Goal: Task Accomplishment & Management: Complete application form

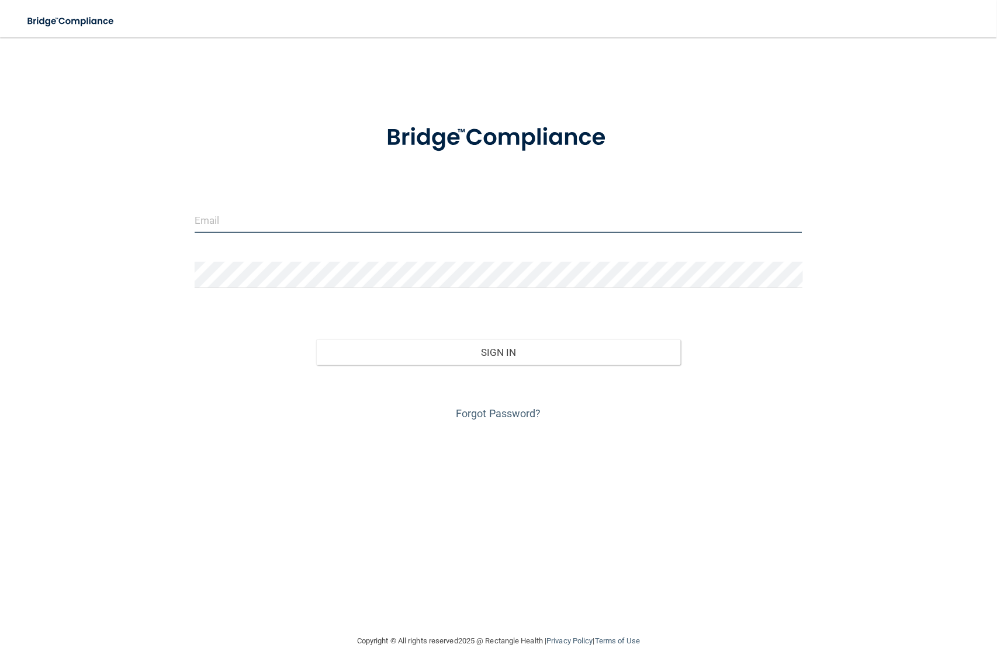
click at [227, 221] on input "email" at bounding box center [499, 220] width 609 height 26
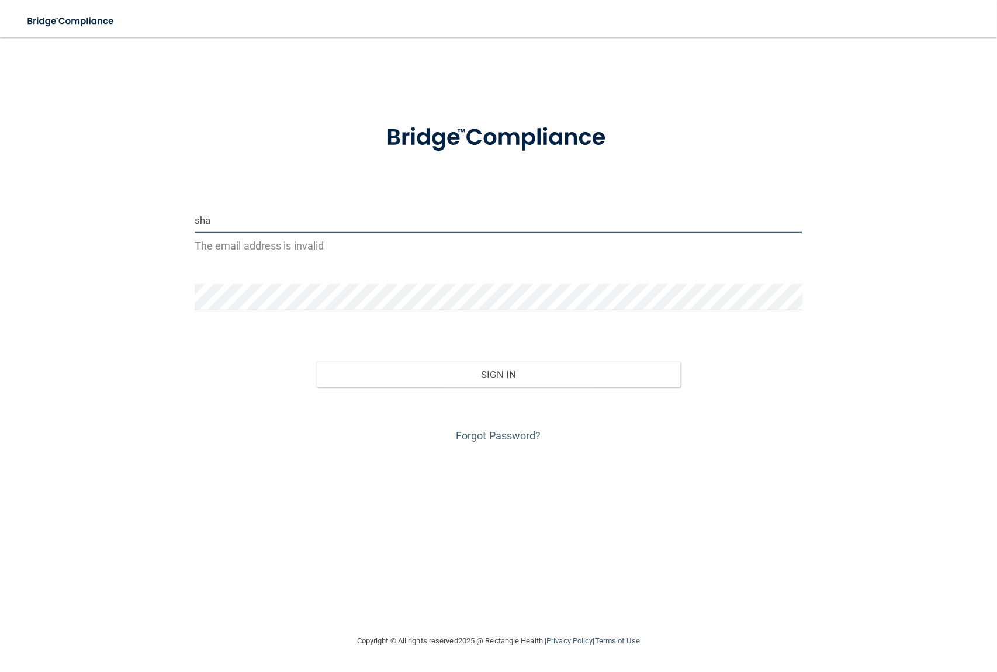
type input "[EMAIL_ADDRESS][DOMAIN_NAME]"
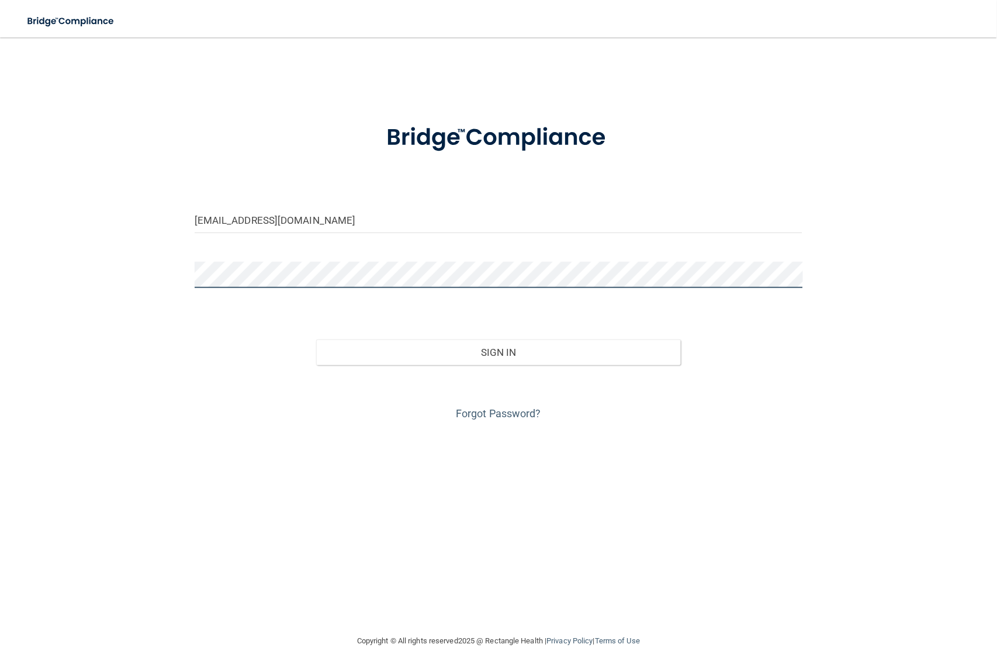
click at [316, 340] on button "Sign In" at bounding box center [498, 353] width 365 height 26
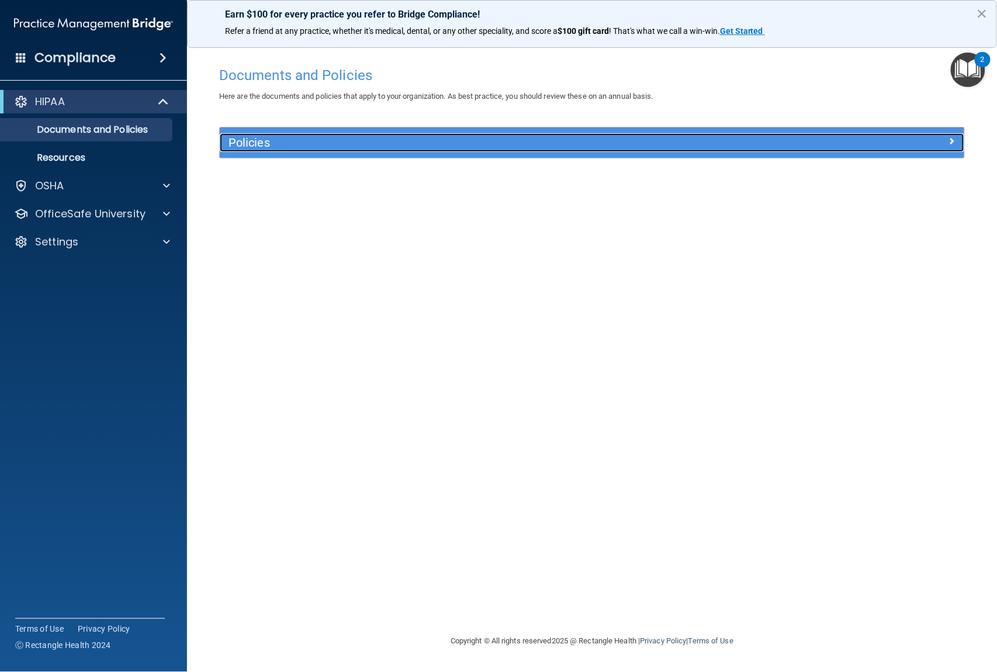
click at [955, 138] on span at bounding box center [952, 141] width 7 height 14
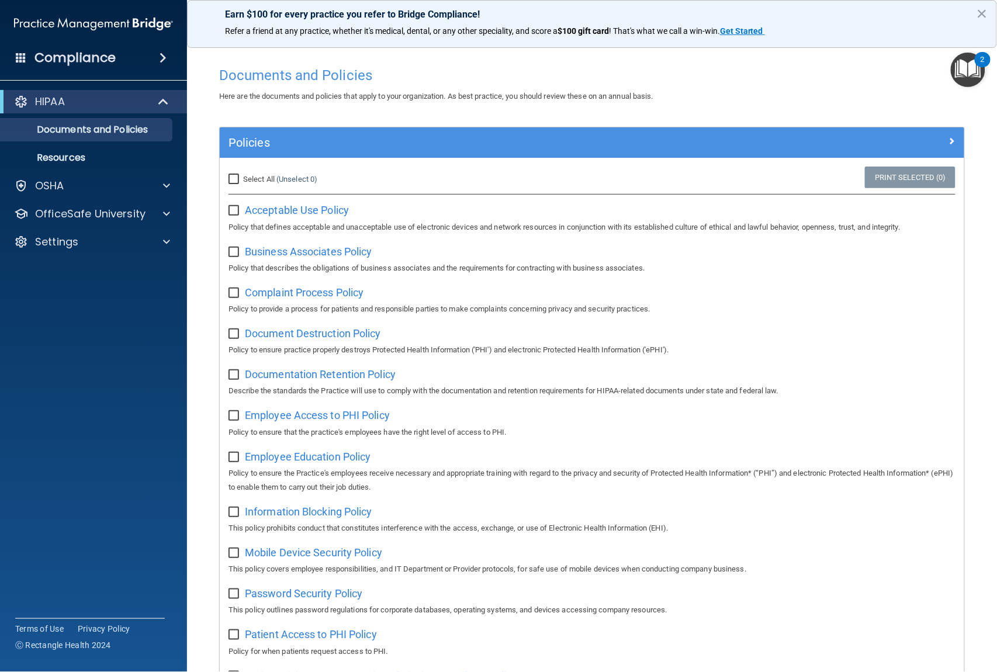
click at [232, 212] on input "checkbox" at bounding box center [235, 210] width 13 height 9
click at [234, 212] on input "checkbox" at bounding box center [235, 210] width 13 height 9
checkbox input "false"
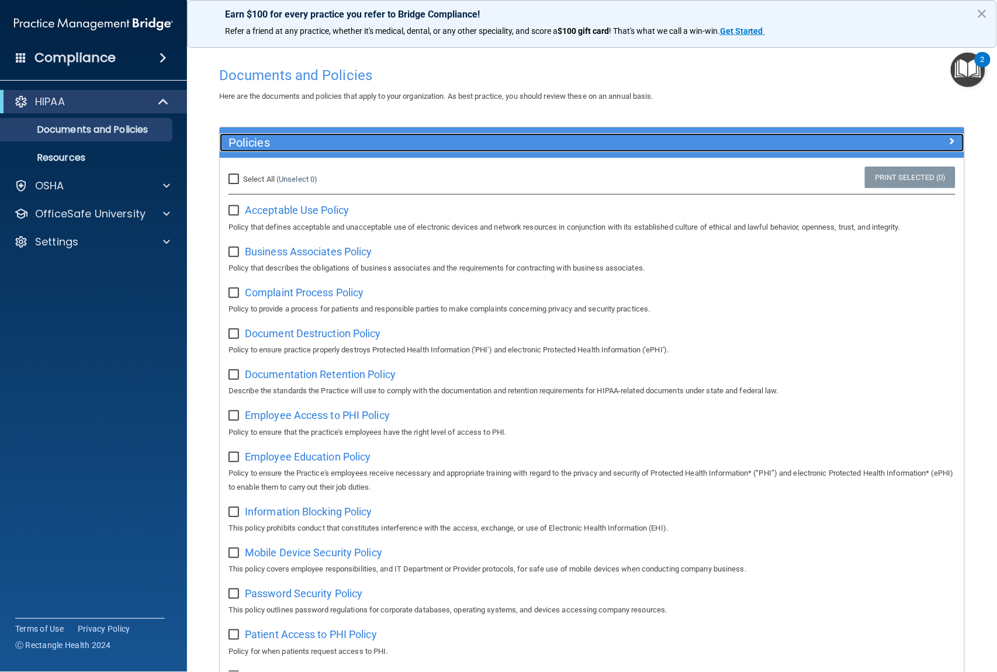
click at [949, 138] on span at bounding box center [952, 141] width 7 height 14
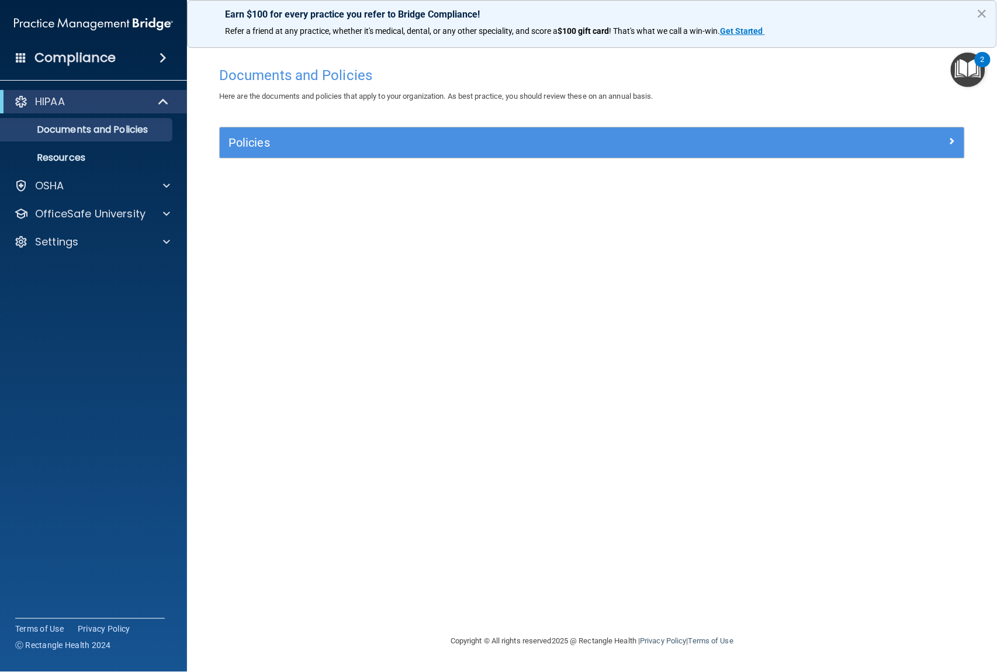
click at [968, 68] on img "Open Resource Center, 2 new notifications" at bounding box center [968, 70] width 34 height 34
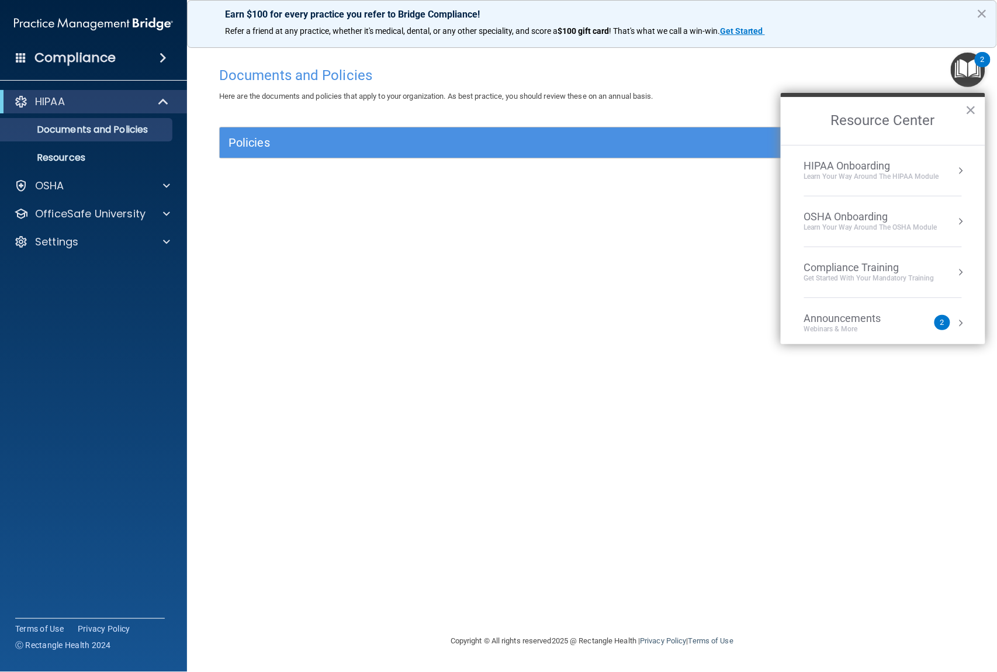
click at [936, 169] on div "HIPAA Onboarding" at bounding box center [871, 166] width 135 height 13
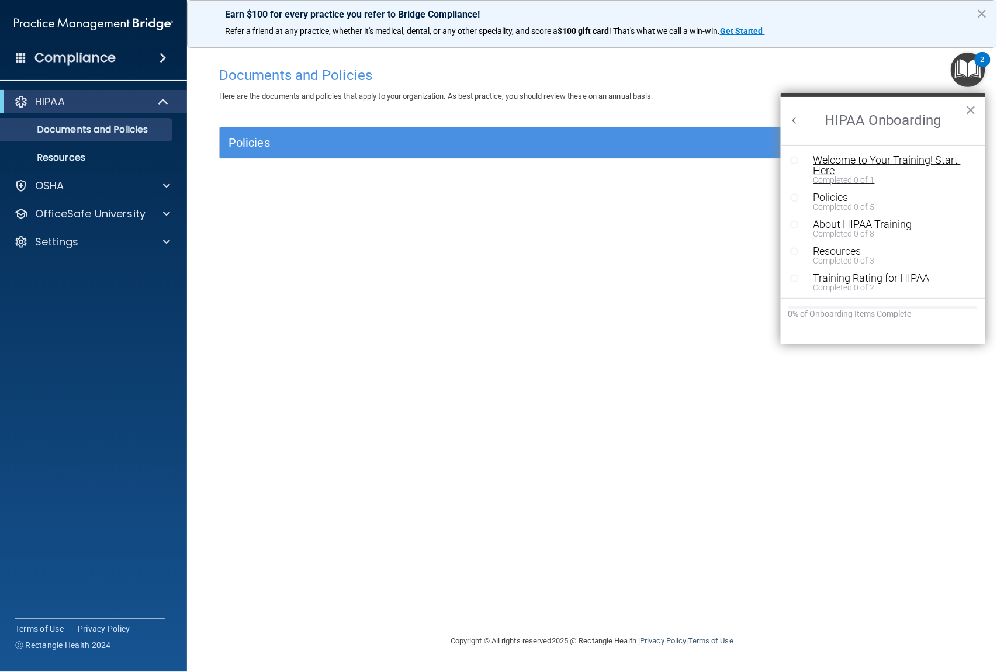
click at [845, 166] on div "Welcome to Your Training! Start Here" at bounding box center [886, 165] width 145 height 21
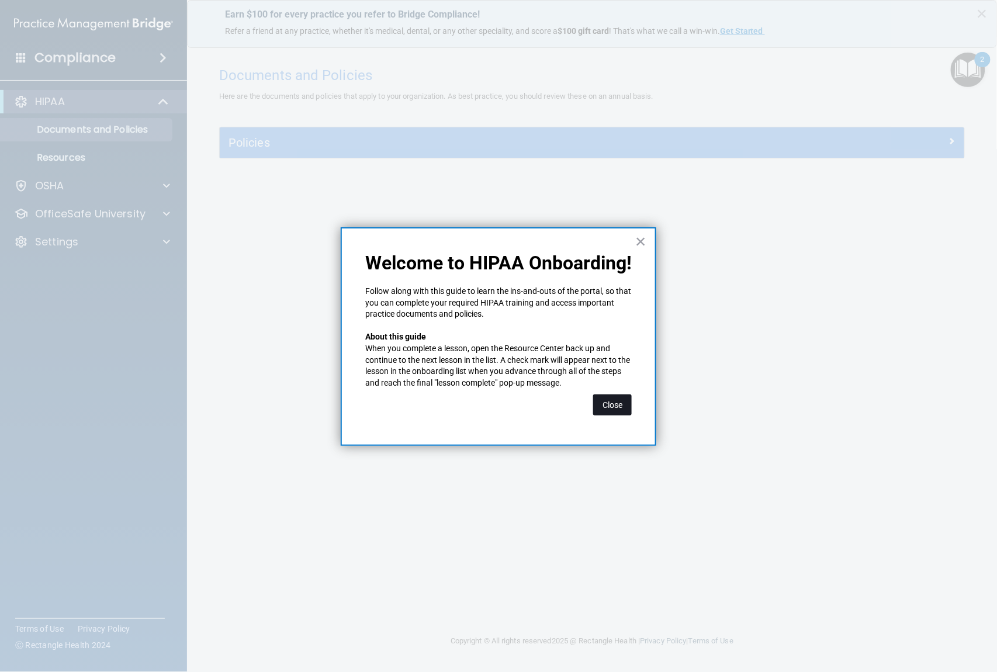
click at [613, 396] on button "Close" at bounding box center [612, 405] width 39 height 21
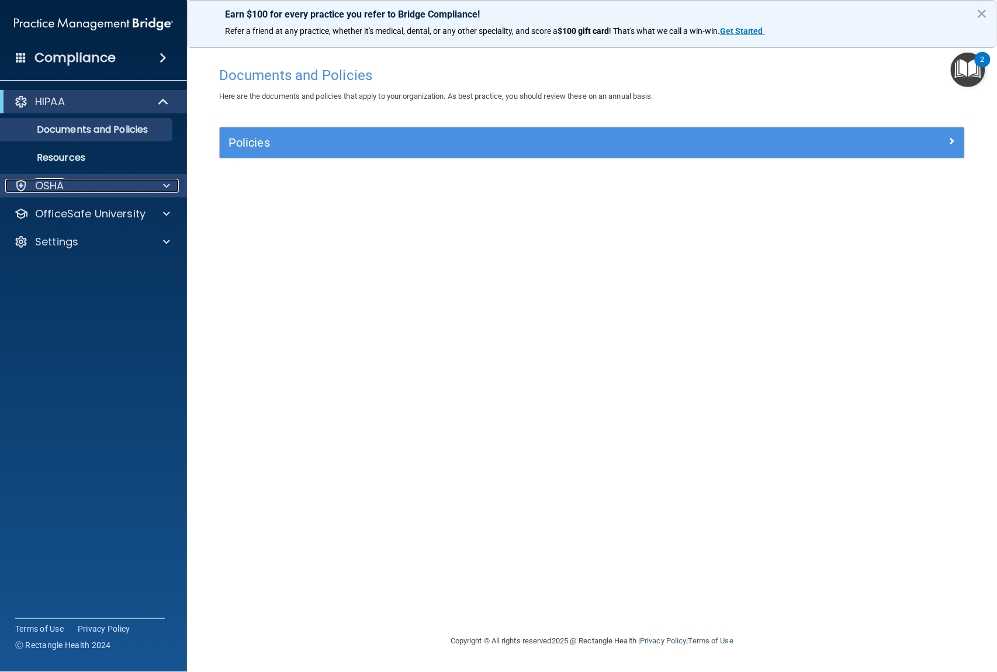
click at [153, 180] on div at bounding box center [164, 186] width 29 height 14
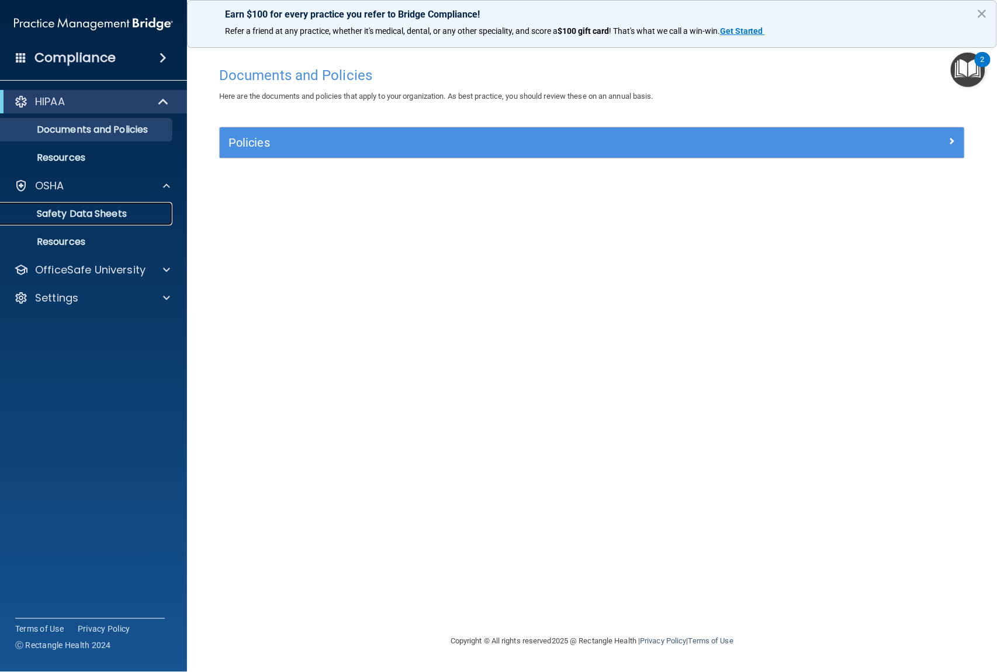
click at [120, 213] on p "Safety Data Sheets" at bounding box center [88, 214] width 160 height 12
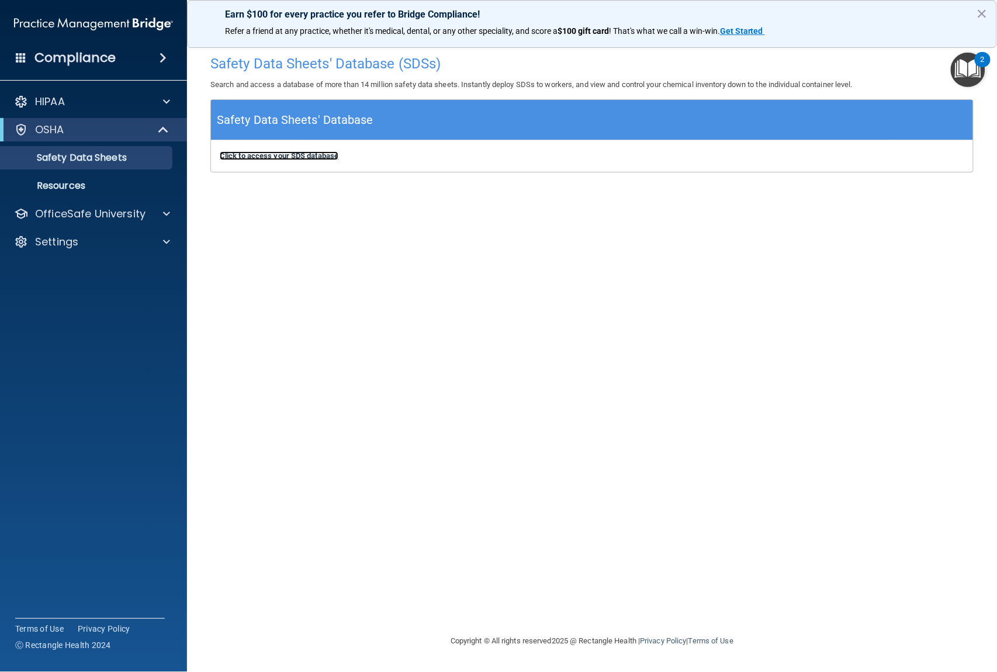
click at [312, 156] on b "Click to access your SDS database" at bounding box center [279, 155] width 119 height 9
click at [87, 53] on h4 "Compliance" at bounding box center [74, 58] width 81 height 16
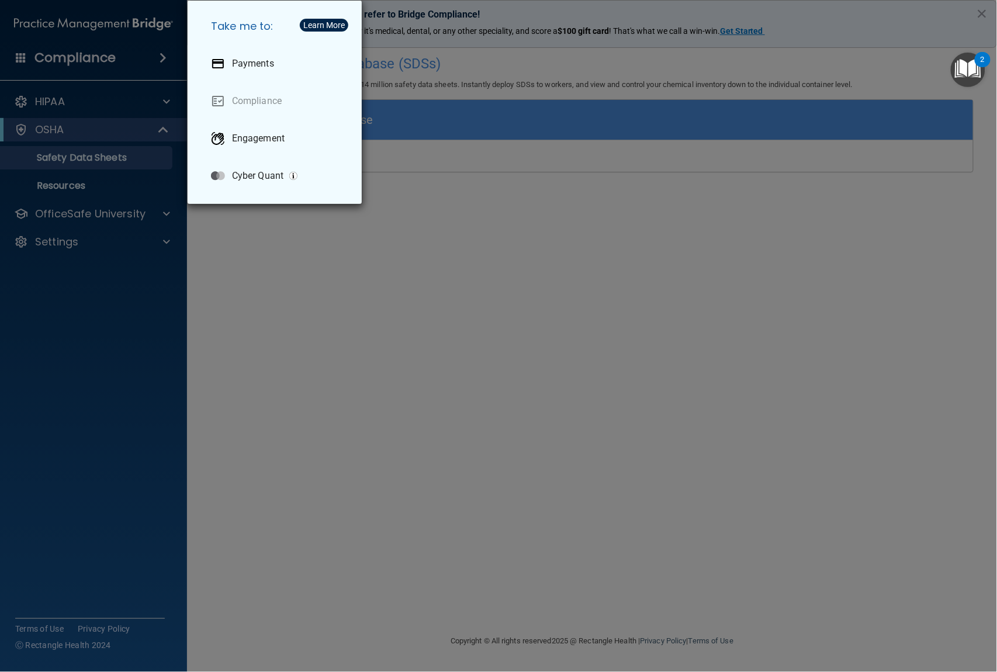
click at [345, 267] on div "Take me to: Payments Compliance Engagement Cyber Quant" at bounding box center [498, 336] width 997 height 672
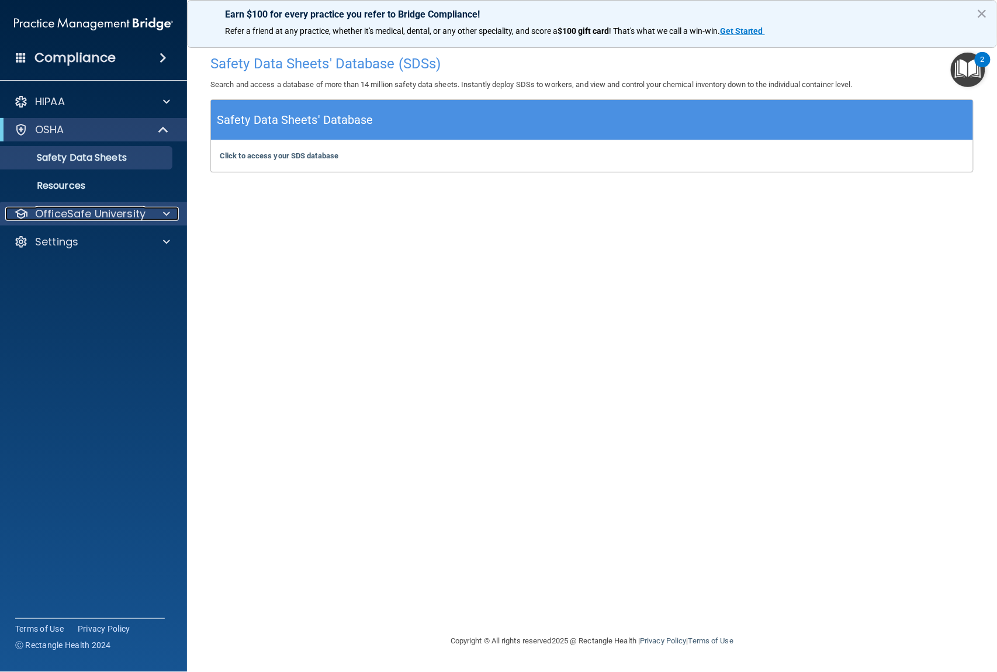
click at [92, 213] on p "OfficeSafe University" at bounding box center [90, 214] width 110 height 14
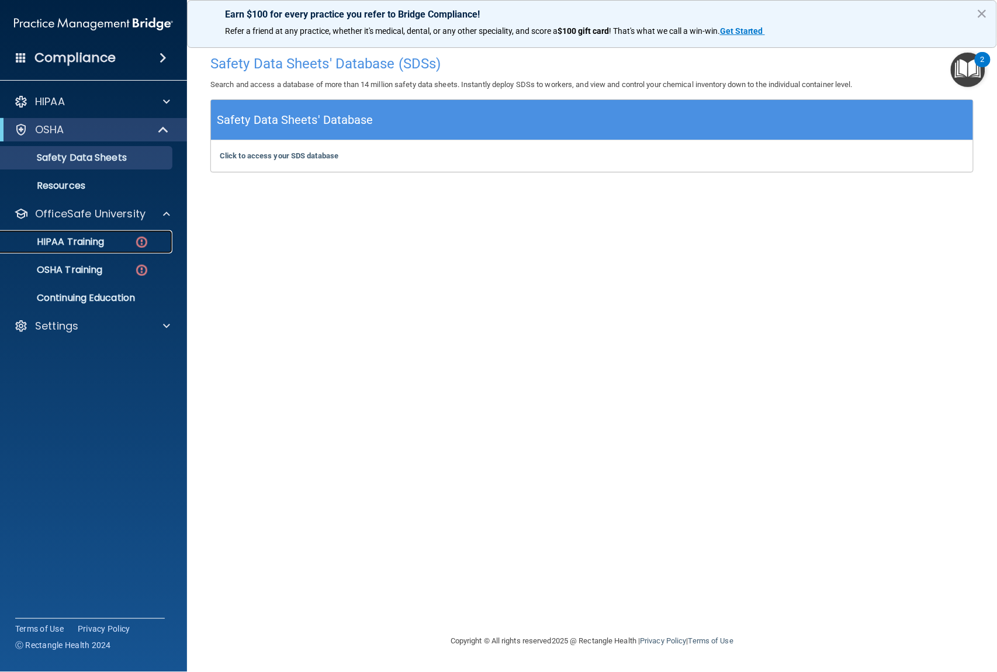
click at [91, 246] on p "HIPAA Training" at bounding box center [56, 242] width 96 height 12
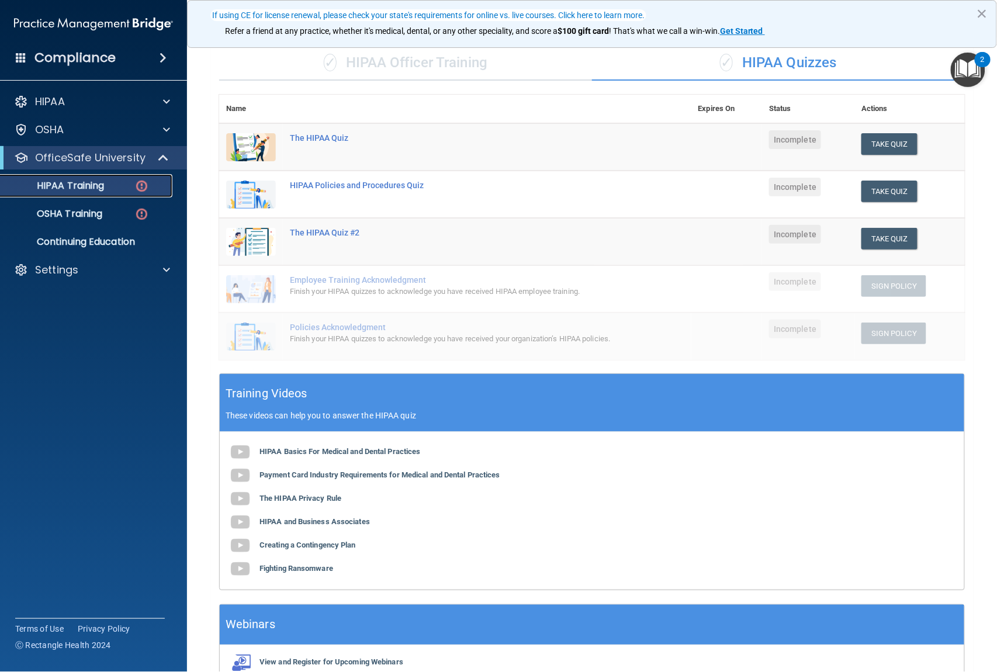
scroll to position [147, 0]
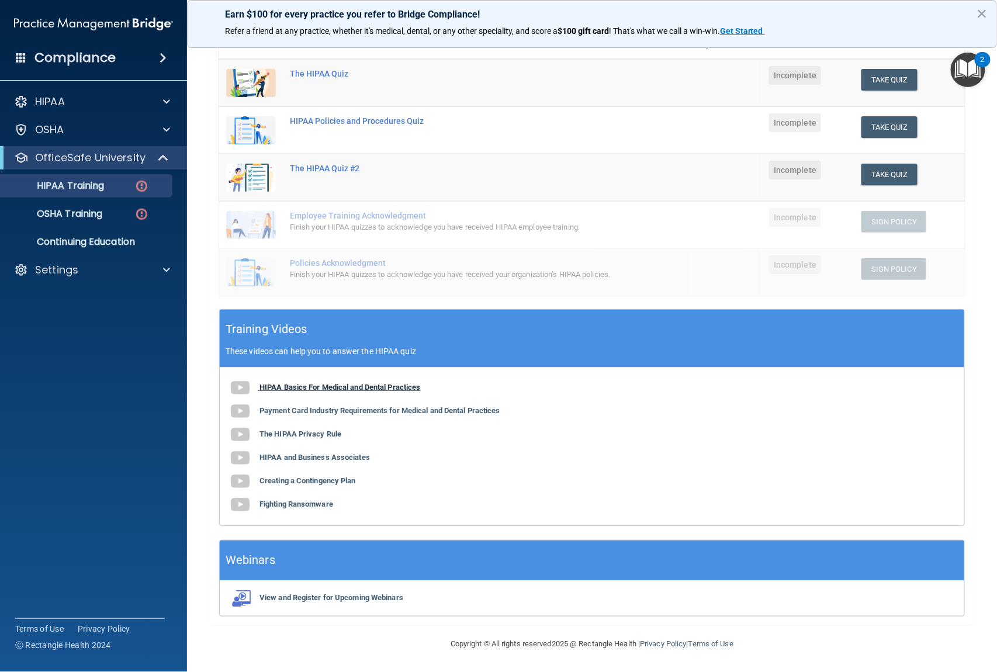
click at [303, 389] on b "HIPAA Basics For Medical and Dental Practices" at bounding box center [340, 387] width 161 height 9
click at [336, 69] on div "The HIPAA Quiz" at bounding box center [461, 73] width 343 height 9
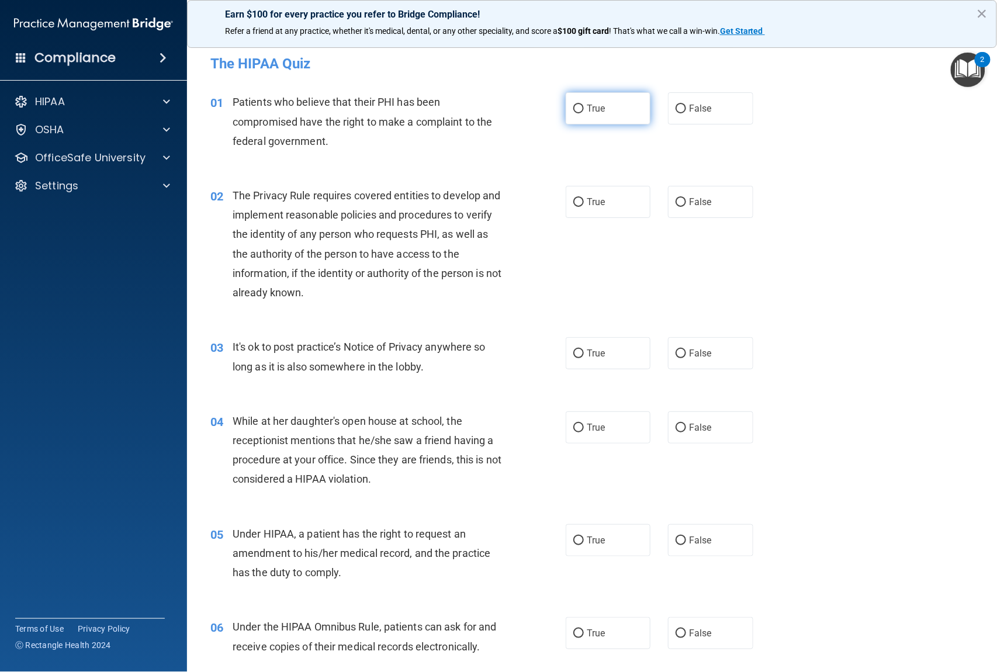
click at [574, 108] on input "True" at bounding box center [579, 109] width 11 height 9
radio input "true"
click at [574, 198] on input "True" at bounding box center [579, 202] width 11 height 9
radio input "true"
click at [678, 351] on input "False" at bounding box center [681, 354] width 11 height 9
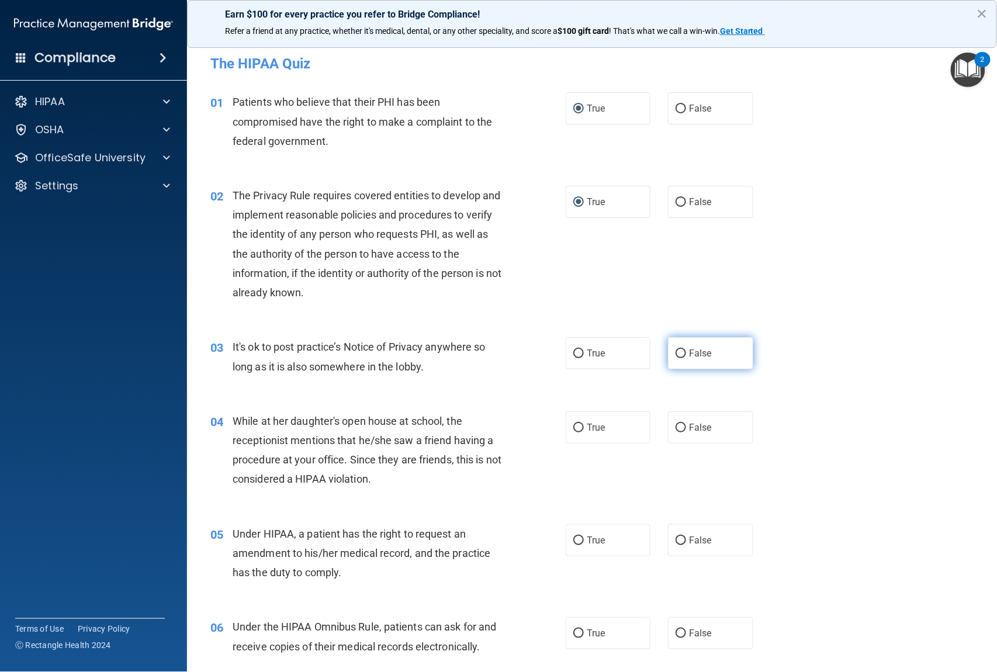
radio input "true"
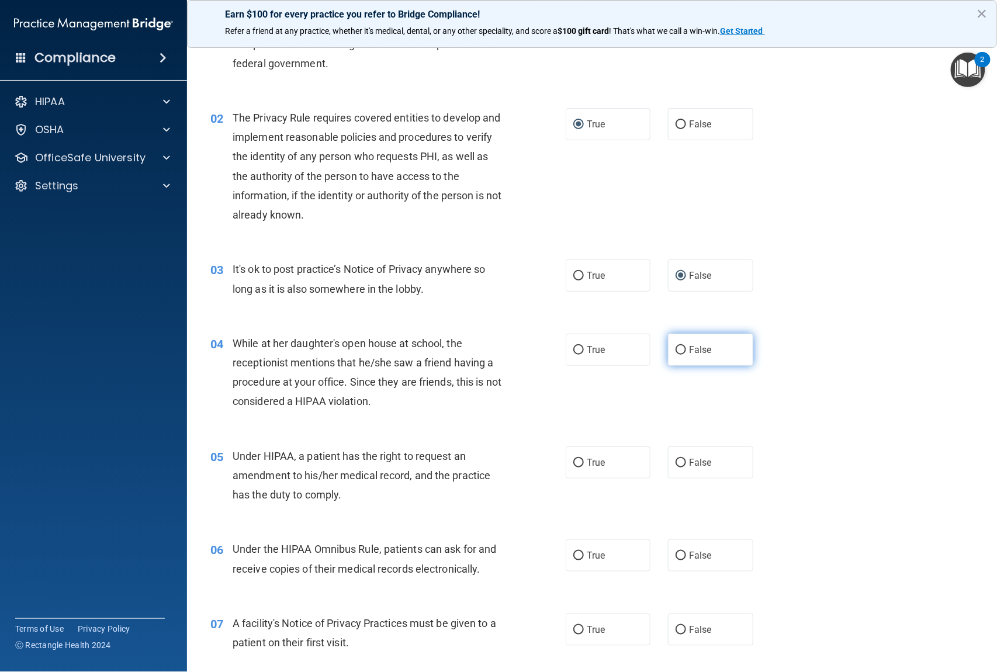
click at [679, 348] on input "False" at bounding box center [681, 350] width 11 height 9
radio input "true"
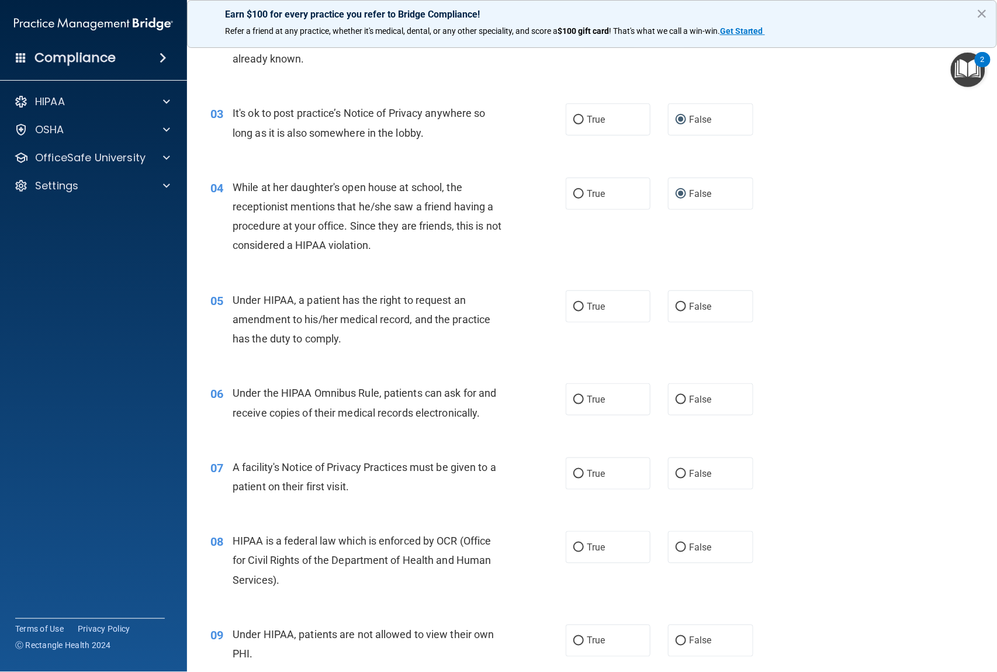
scroll to position [312, 0]
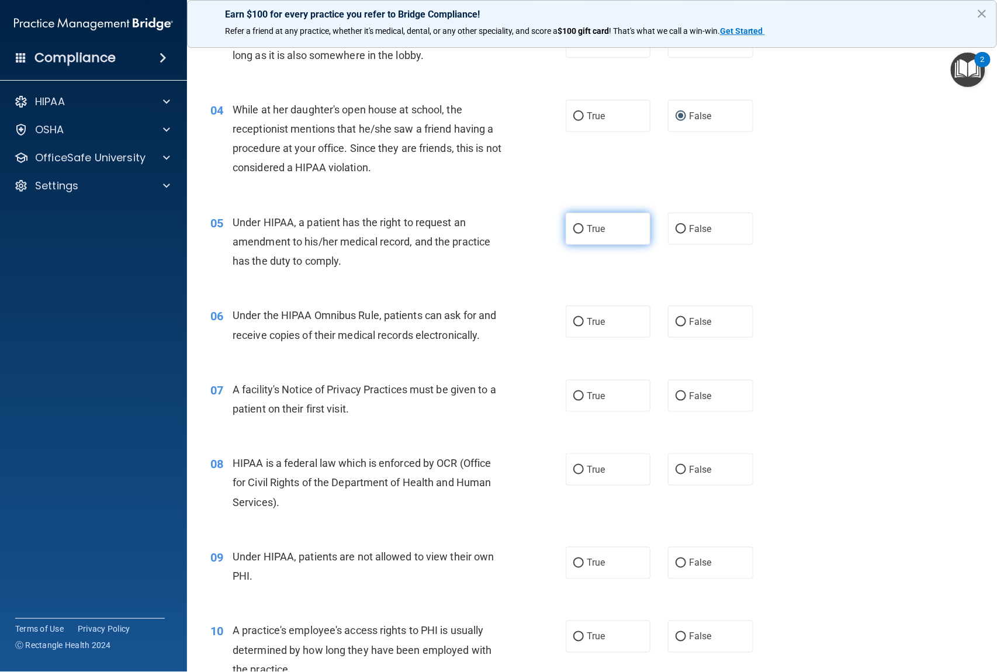
click at [574, 225] on input "True" at bounding box center [579, 229] width 11 height 9
radio input "true"
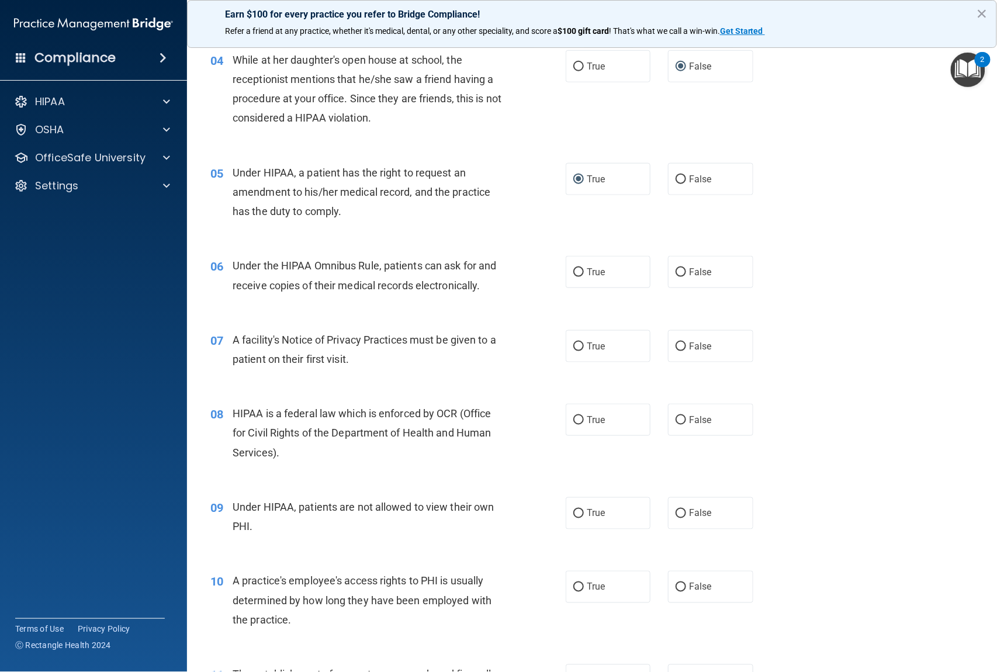
scroll to position [389, 0]
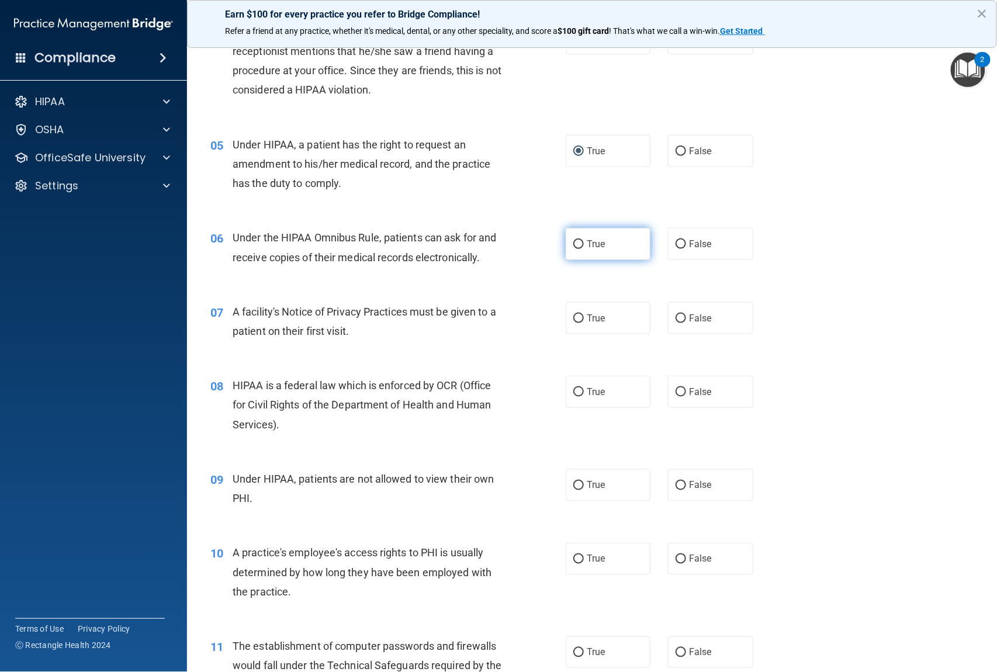
click at [574, 244] on input "True" at bounding box center [579, 244] width 11 height 9
radio input "true"
click at [678, 243] on input "False" at bounding box center [681, 244] width 11 height 9
radio input "true"
click at [575, 242] on input "True" at bounding box center [579, 244] width 11 height 9
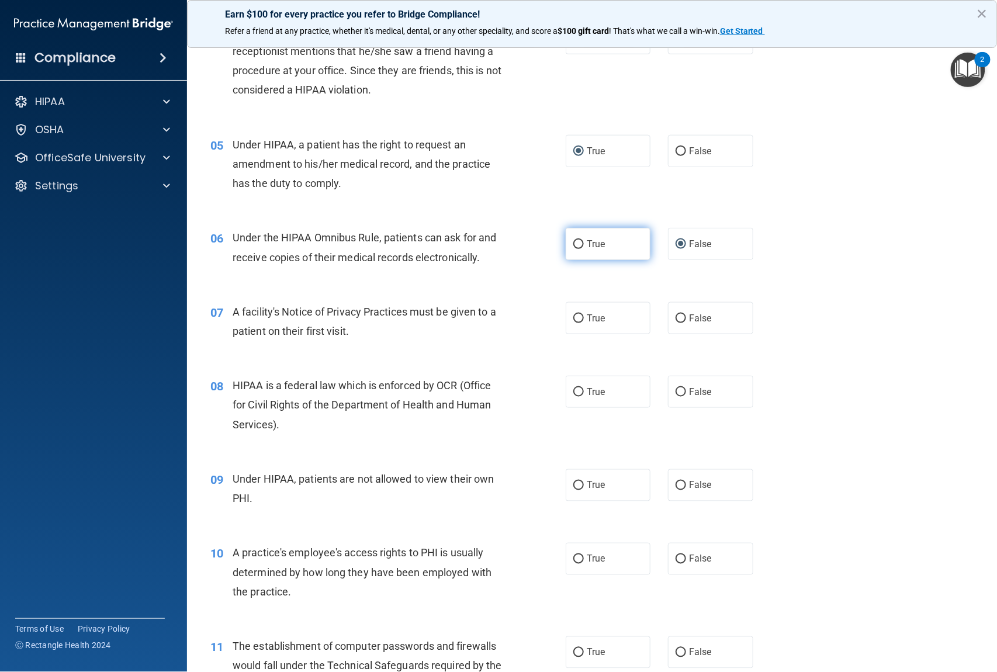
radio input "true"
radio input "false"
click at [574, 318] on input "True" at bounding box center [579, 319] width 11 height 9
radio input "true"
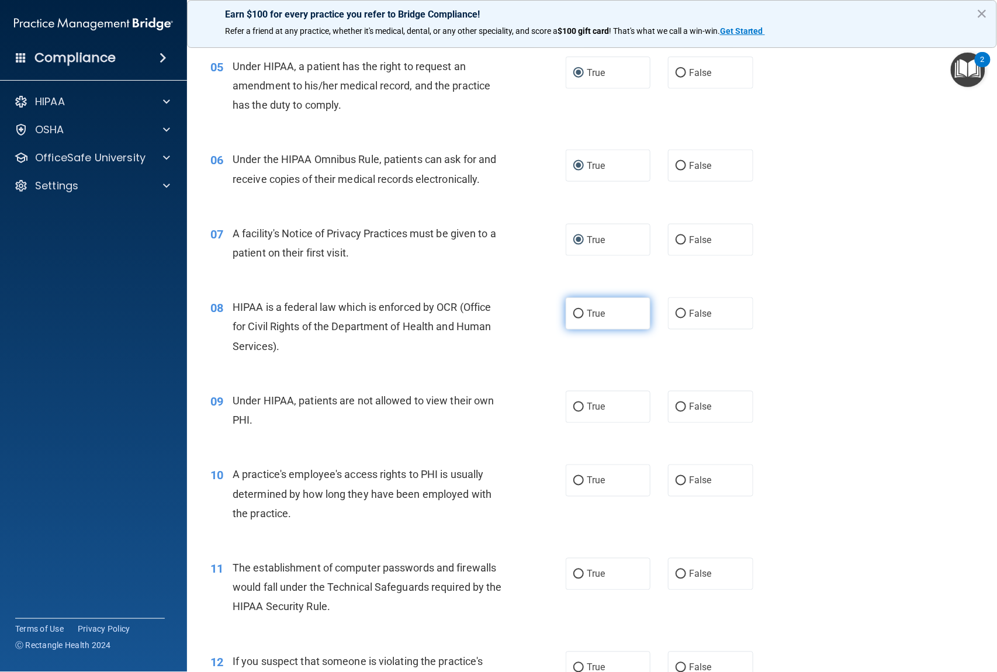
click at [574, 314] on input "True" at bounding box center [579, 314] width 11 height 9
radio input "true"
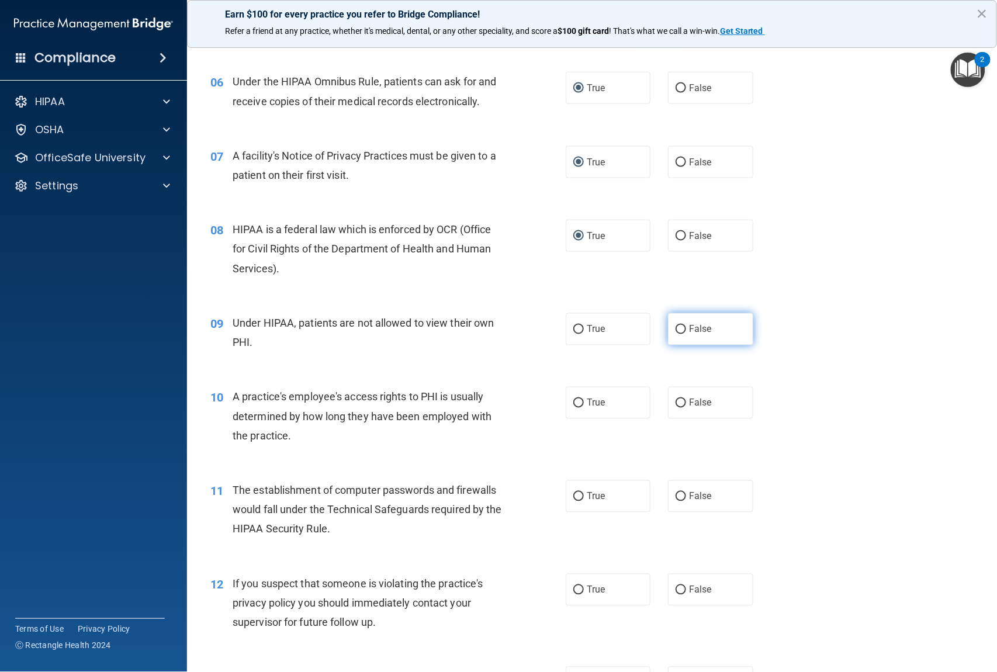
click at [676, 328] on input "False" at bounding box center [681, 330] width 11 height 9
radio input "true"
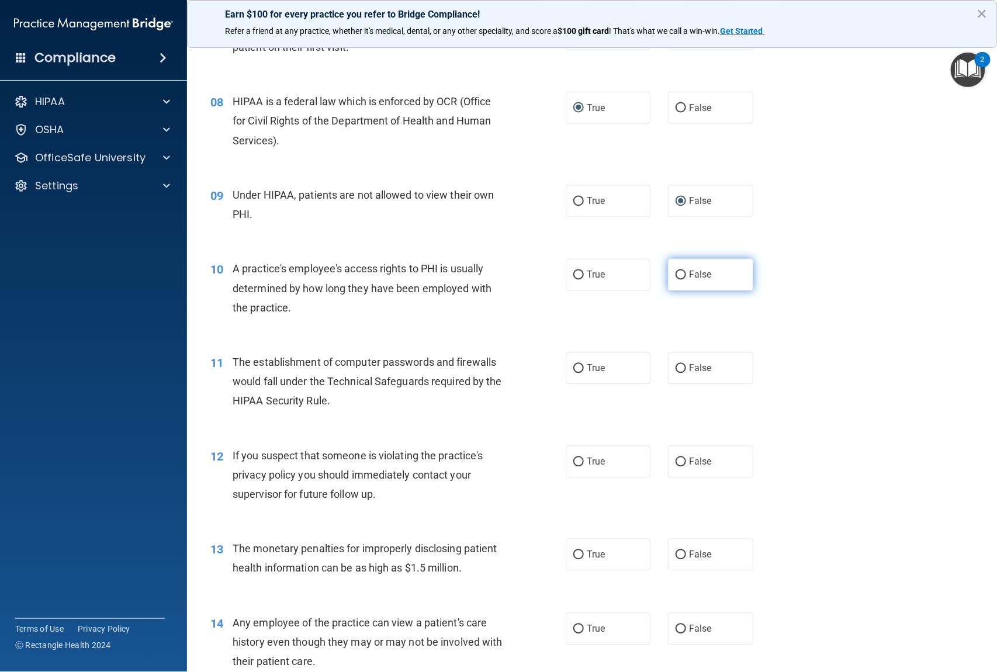
scroll to position [702, 0]
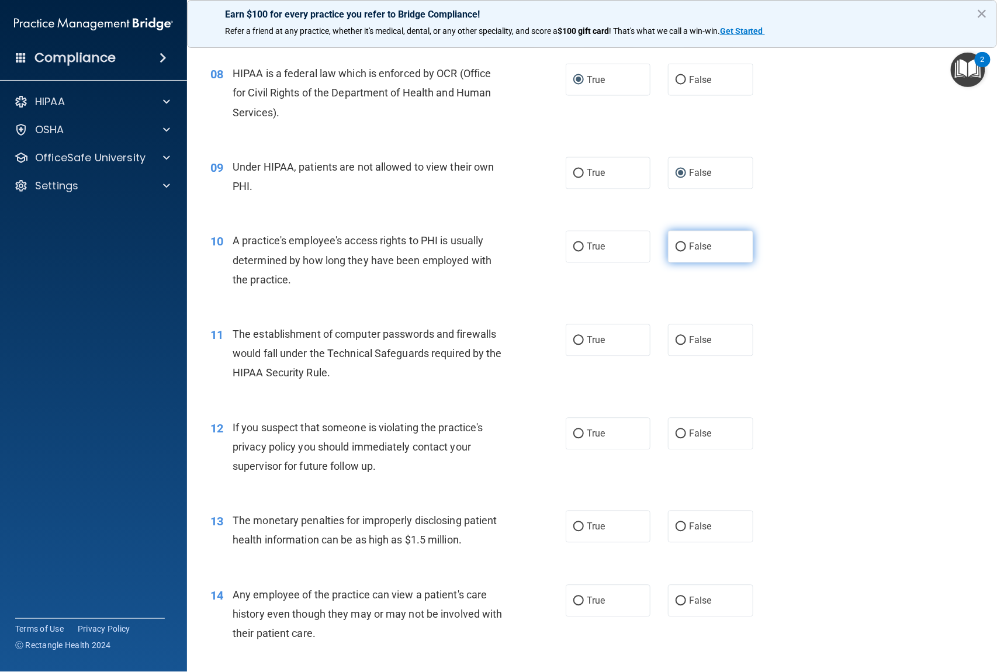
click at [676, 247] on input "False" at bounding box center [681, 247] width 11 height 9
radio input "true"
click at [574, 341] on input "True" at bounding box center [579, 341] width 11 height 9
radio input "true"
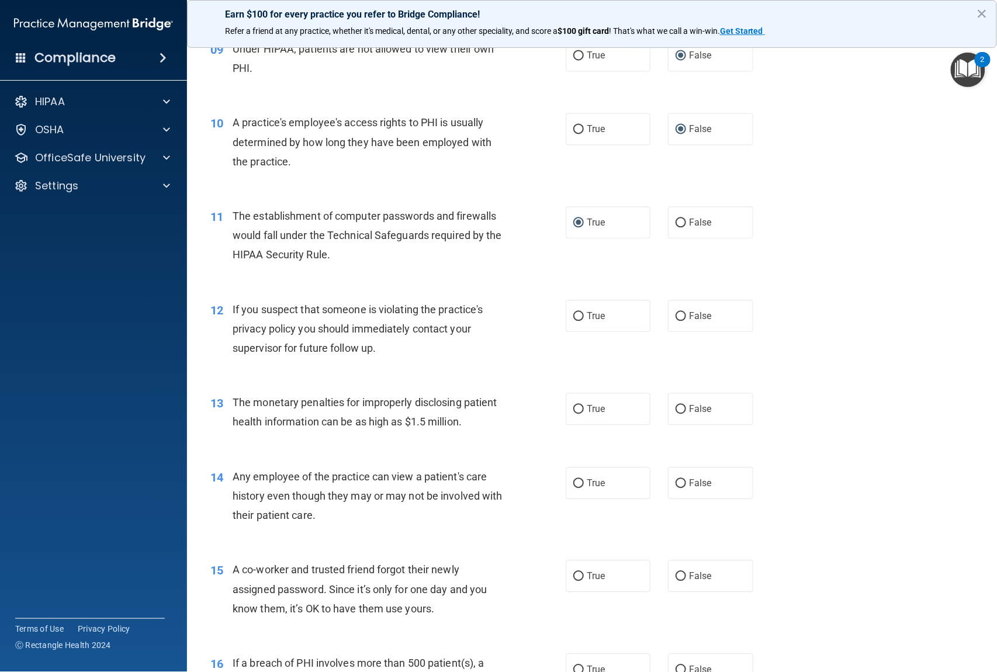
scroll to position [857, 0]
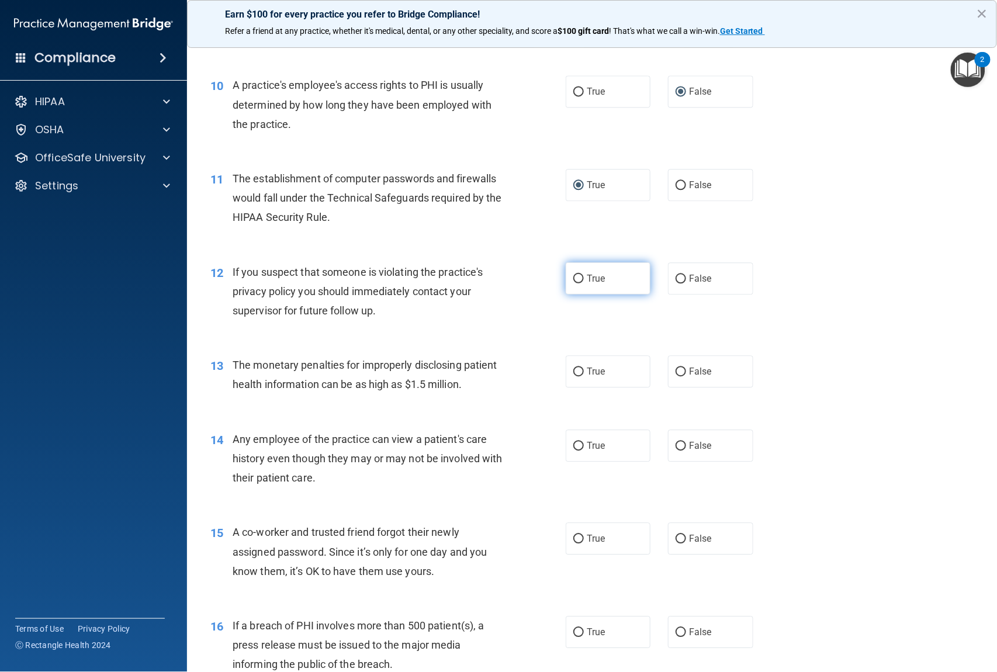
click at [575, 278] on input "True" at bounding box center [579, 279] width 11 height 9
radio input "true"
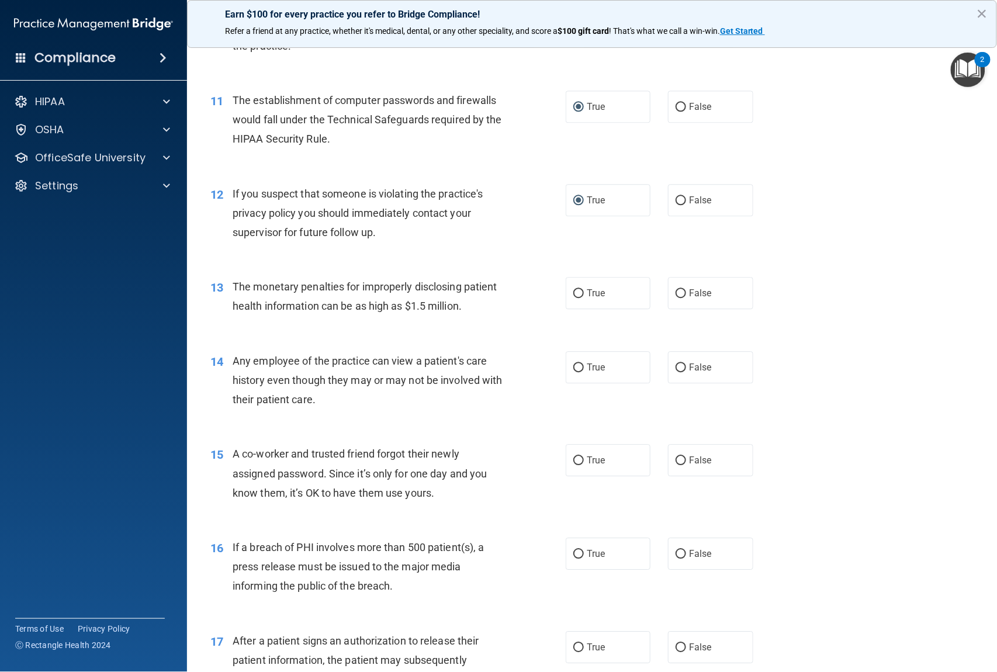
scroll to position [1013, 0]
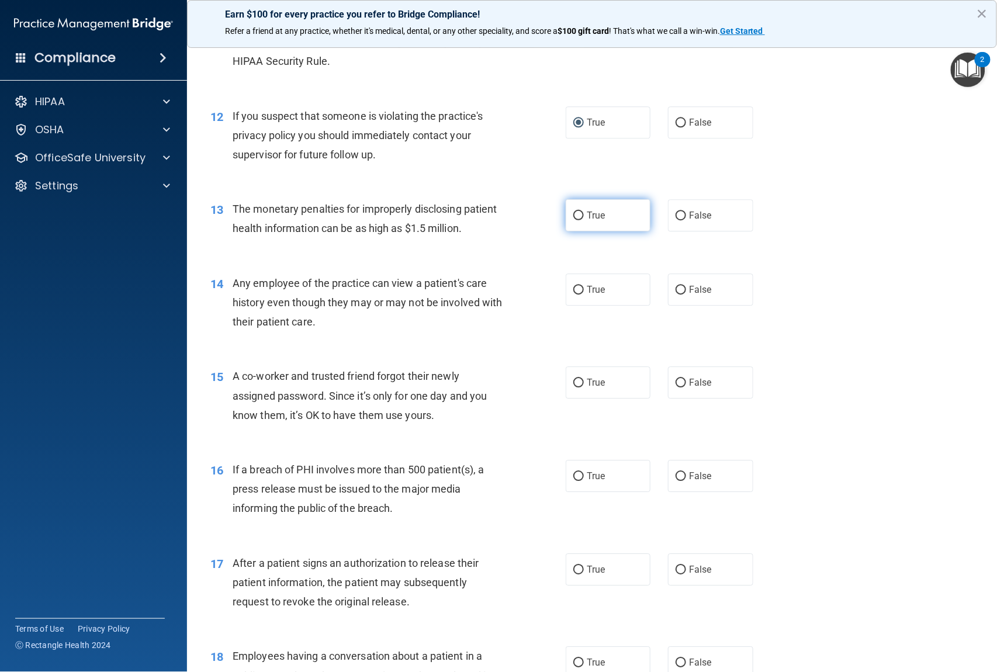
click at [574, 214] on input "True" at bounding box center [579, 216] width 11 height 9
radio input "true"
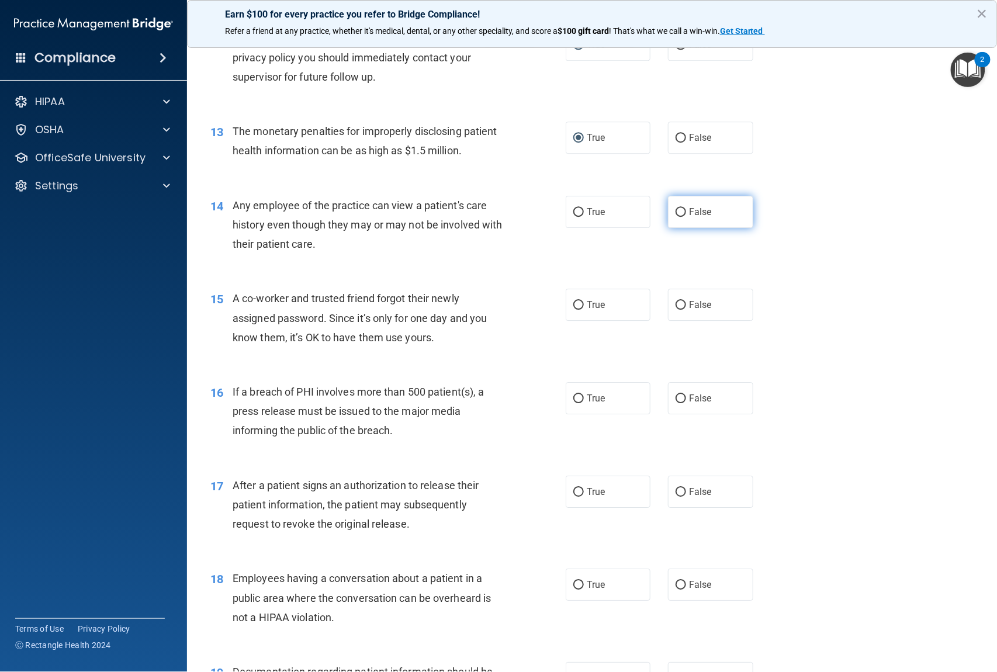
click at [676, 217] on input "False" at bounding box center [681, 212] width 11 height 9
radio input "true"
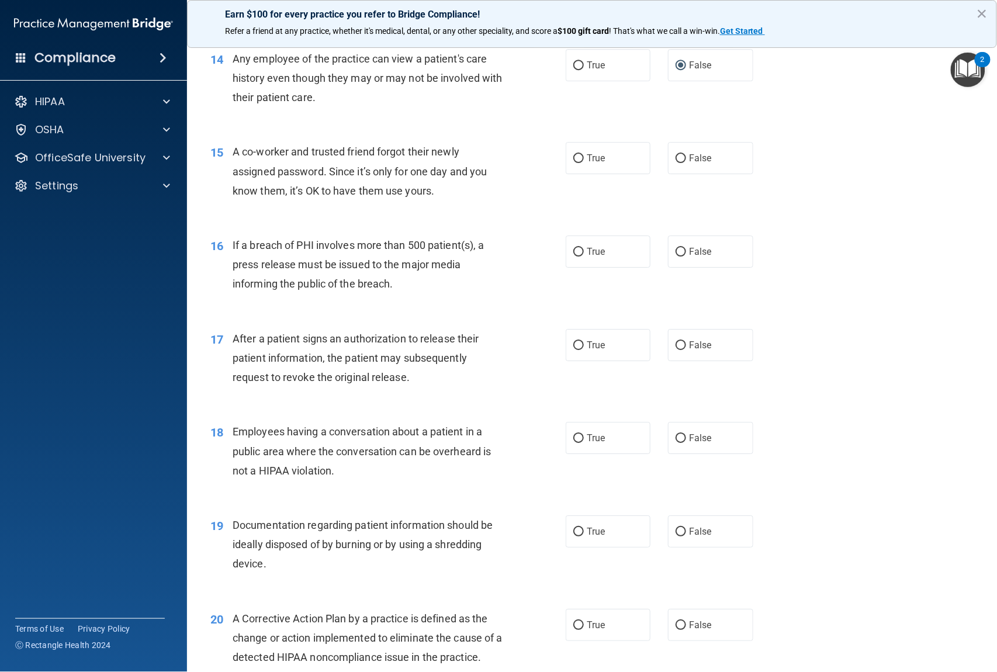
scroll to position [1247, 0]
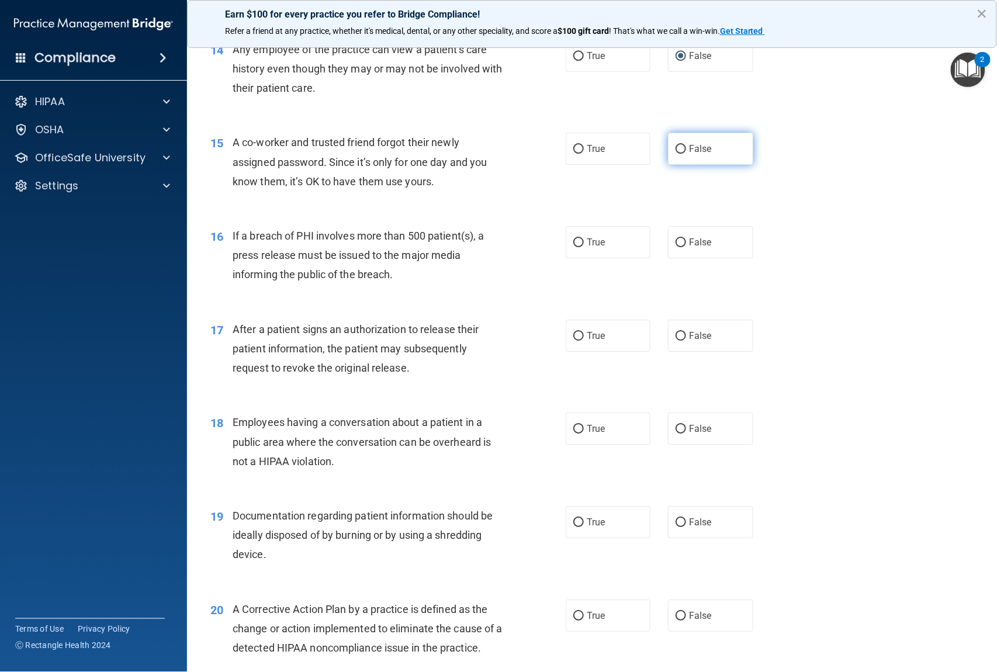
click at [676, 154] on input "False" at bounding box center [681, 149] width 11 height 9
radio input "true"
click at [574, 247] on input "True" at bounding box center [579, 243] width 11 height 9
radio input "true"
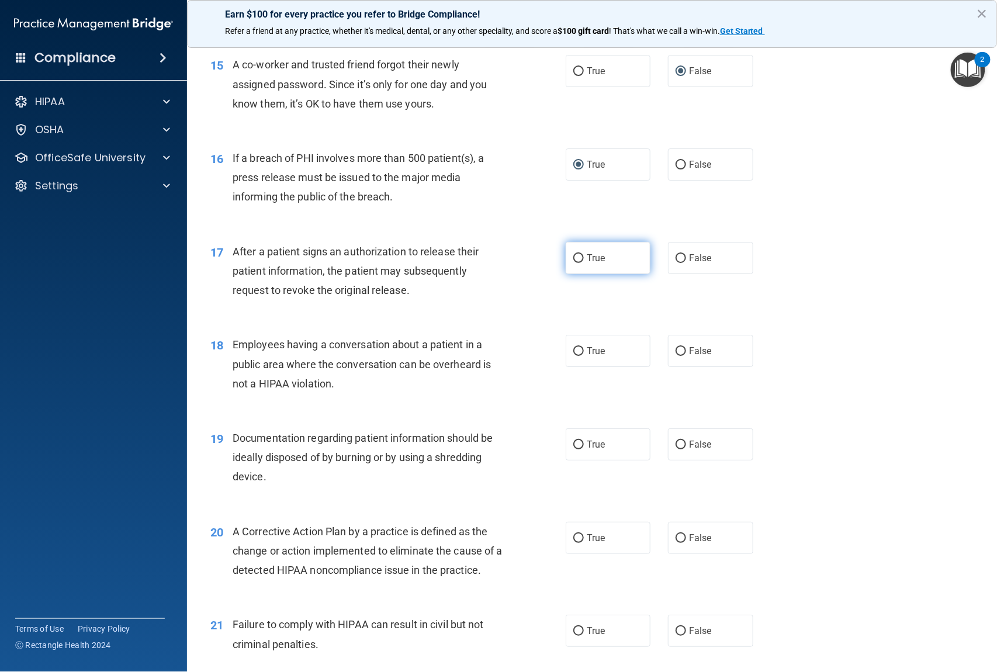
click at [574, 263] on input "True" at bounding box center [579, 258] width 11 height 9
radio input "true"
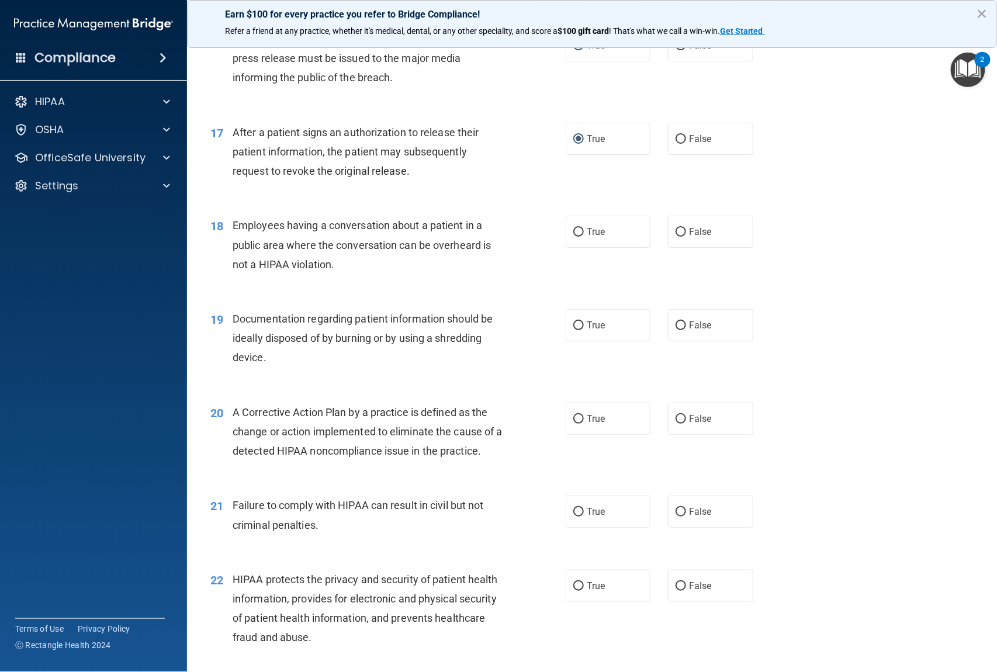
scroll to position [1481, 0]
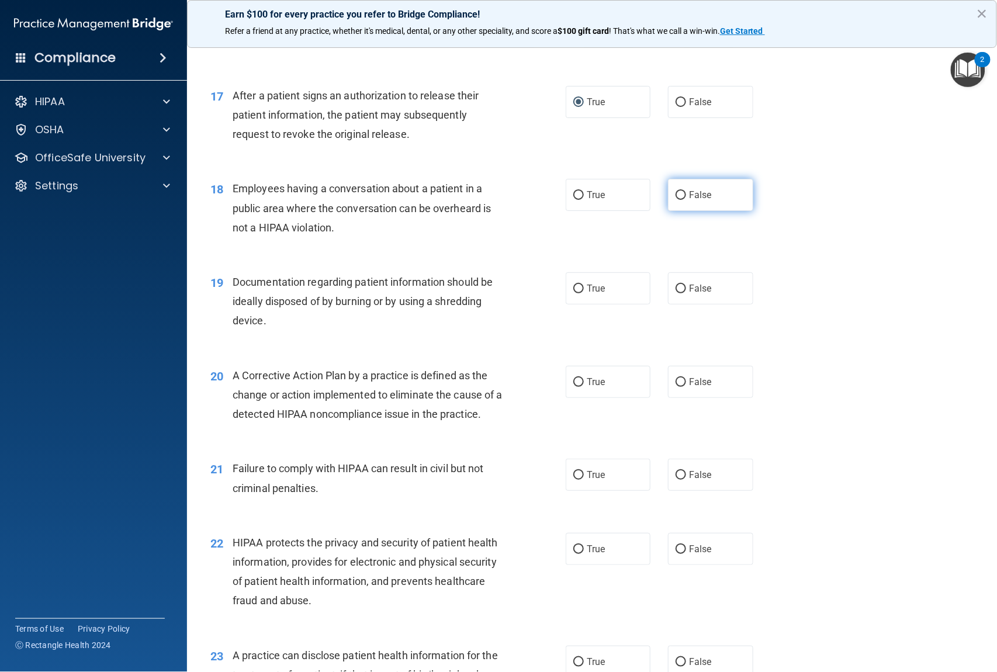
click at [676, 200] on input "False" at bounding box center [681, 195] width 11 height 9
radio input "true"
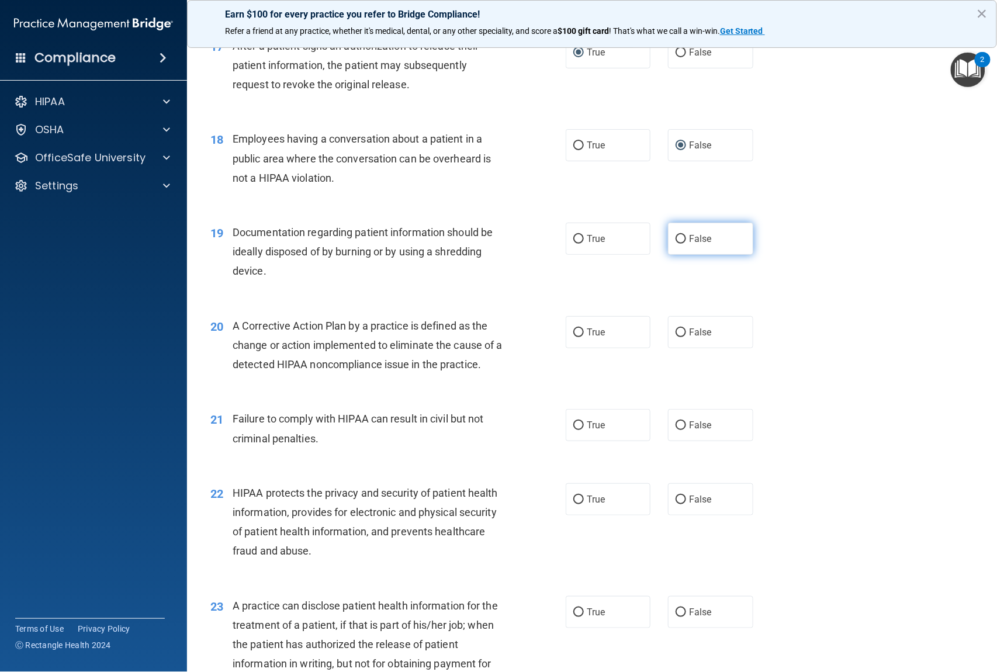
scroll to position [1559, 0]
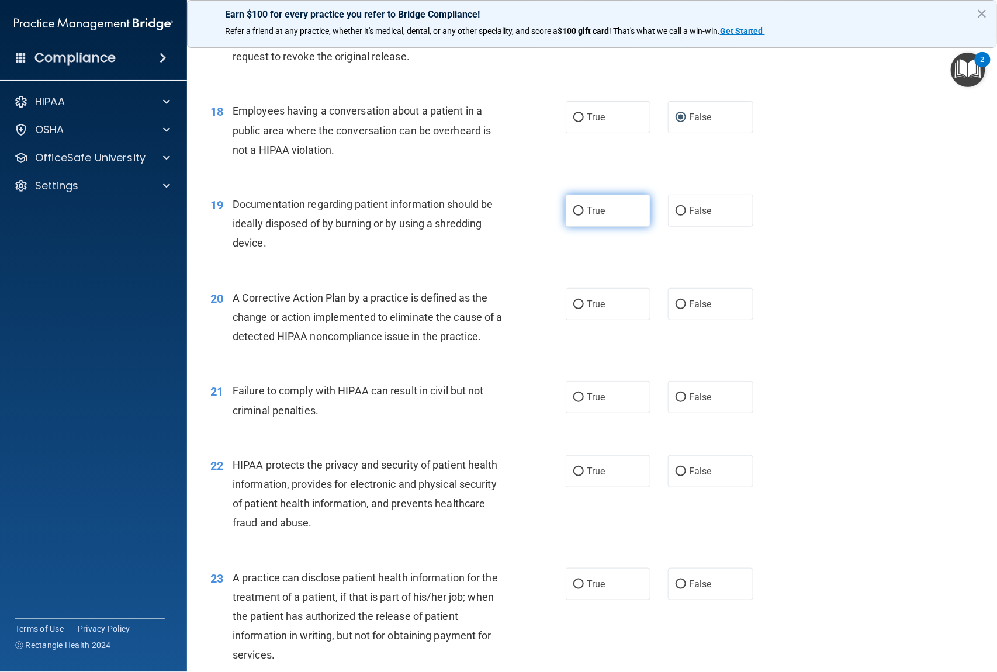
click at [575, 216] on input "True" at bounding box center [579, 211] width 11 height 9
radio input "true"
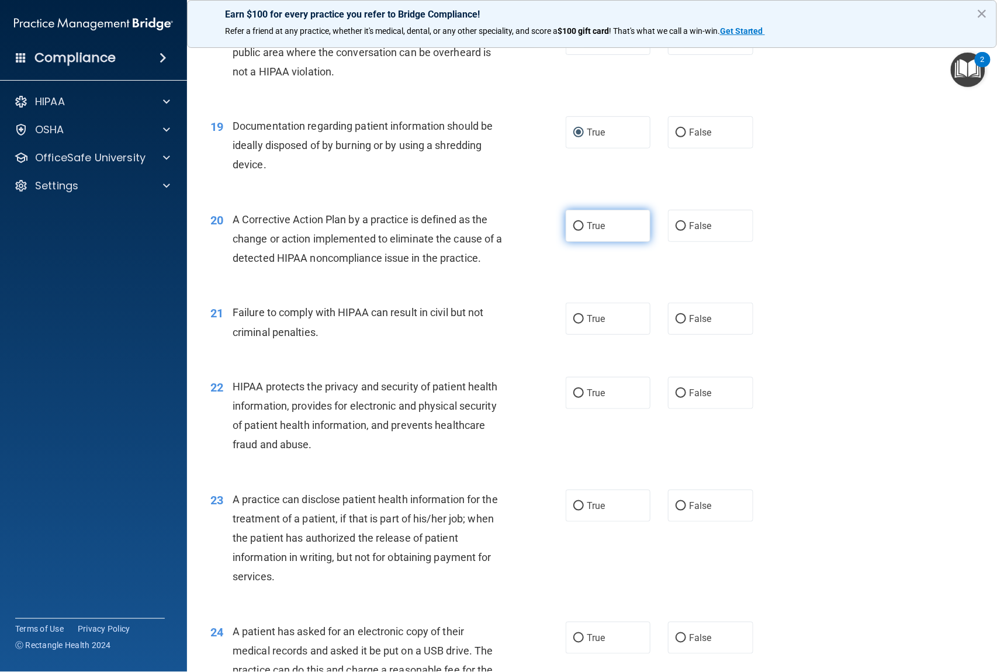
click at [574, 231] on input "True" at bounding box center [579, 226] width 11 height 9
radio input "true"
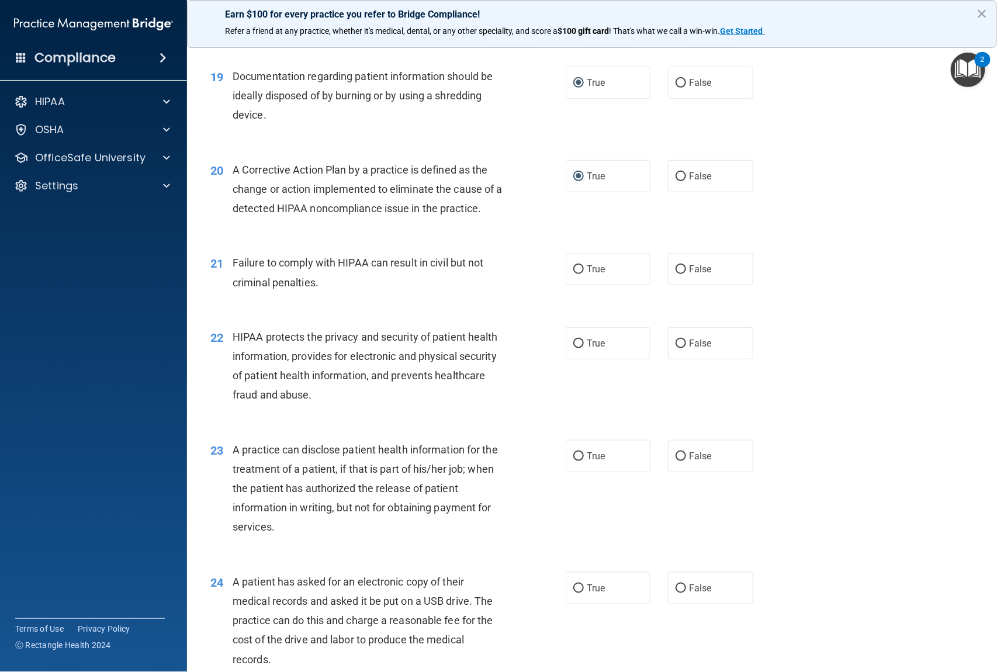
scroll to position [1715, 0]
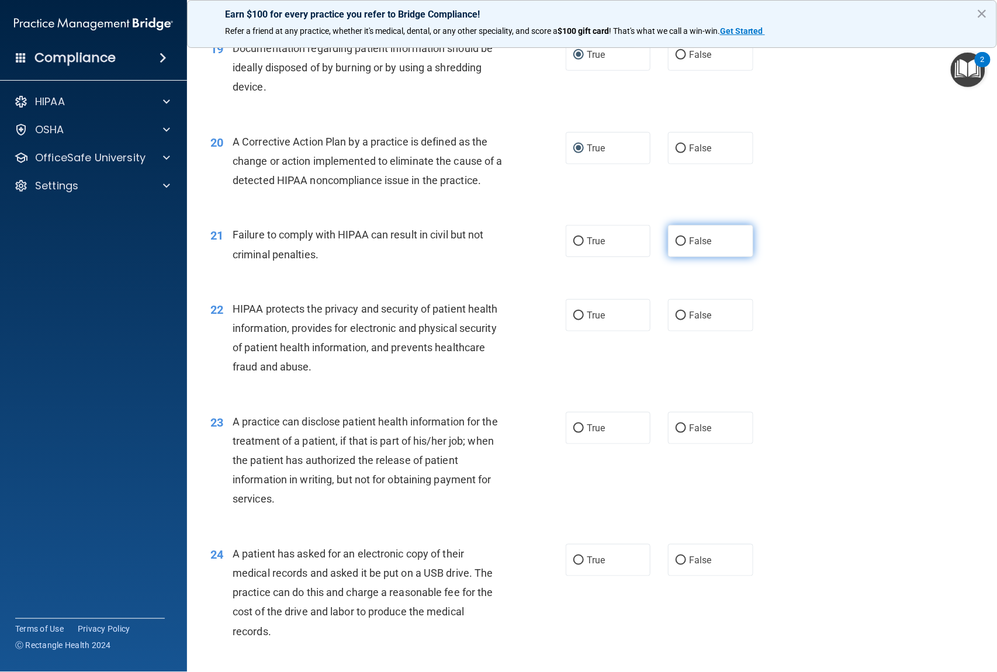
click at [676, 246] on input "False" at bounding box center [681, 241] width 11 height 9
radio input "true"
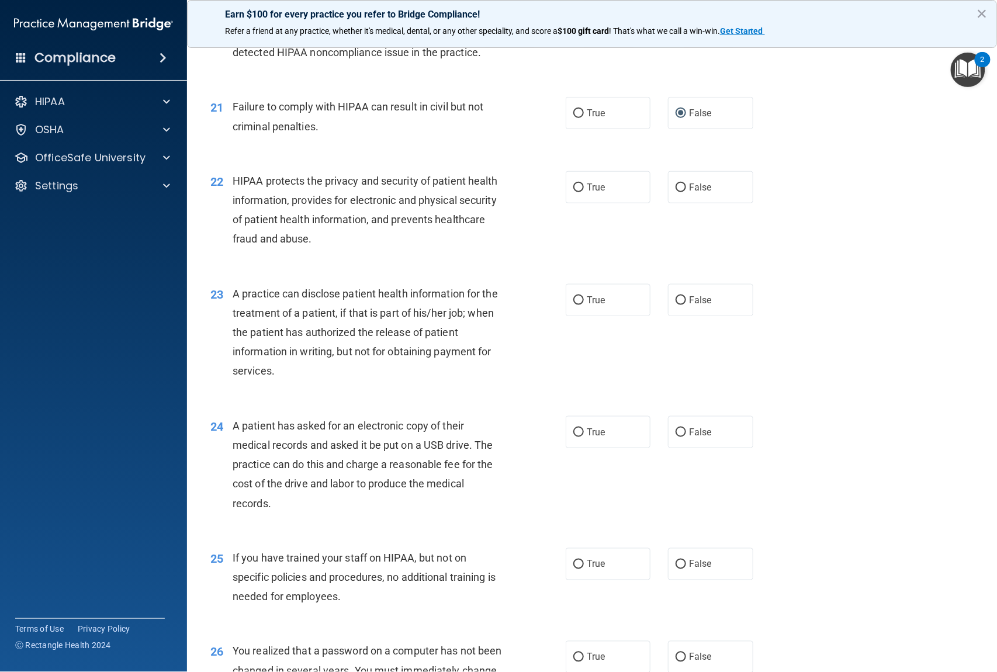
scroll to position [1871, 0]
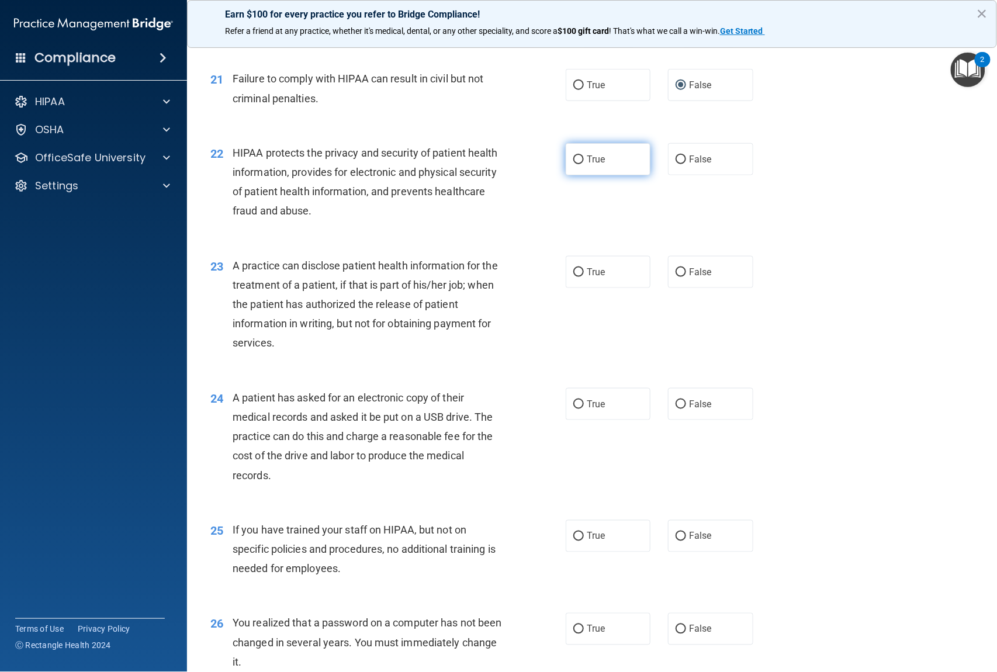
click at [567, 169] on label "True" at bounding box center [608, 159] width 85 height 32
click at [574, 164] on input "True" at bounding box center [579, 160] width 11 height 9
radio input "true"
click at [574, 164] on input "True" at bounding box center [579, 160] width 11 height 9
click at [676, 277] on input "False" at bounding box center [681, 272] width 11 height 9
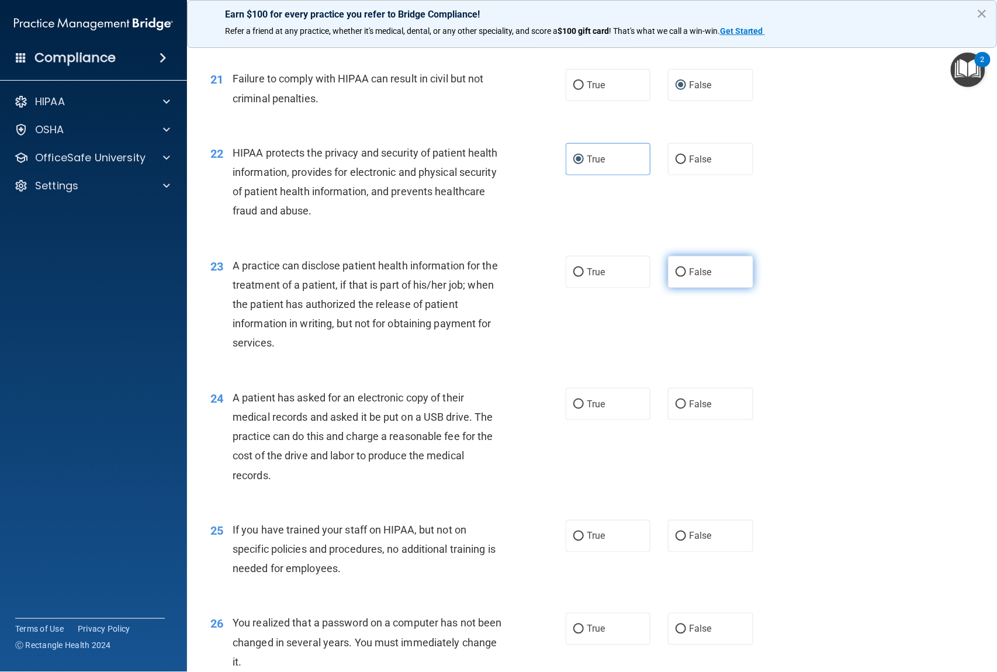
radio input "true"
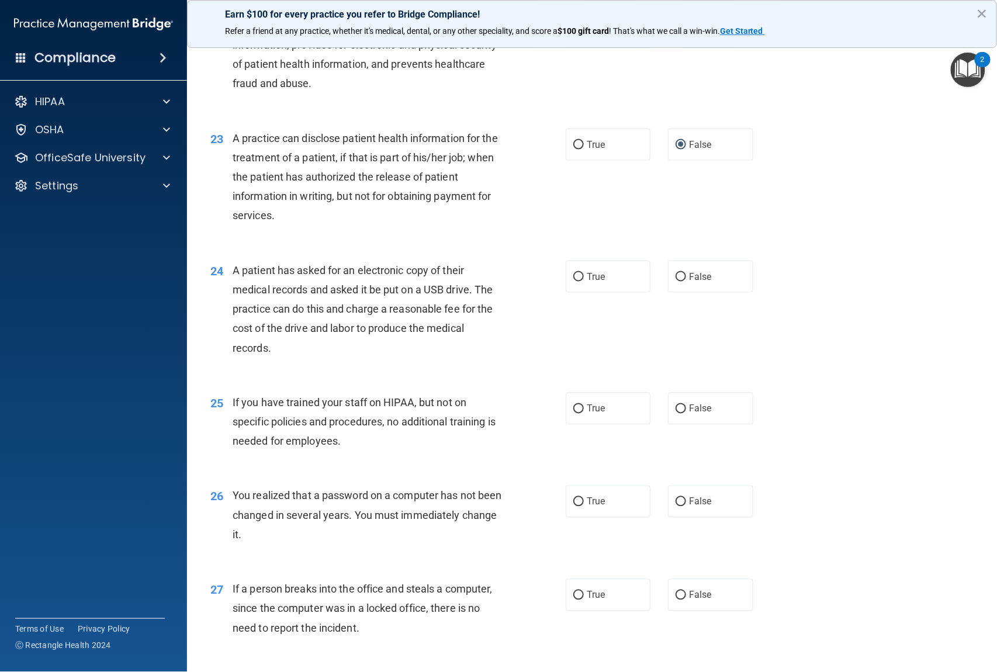
scroll to position [2026, 0]
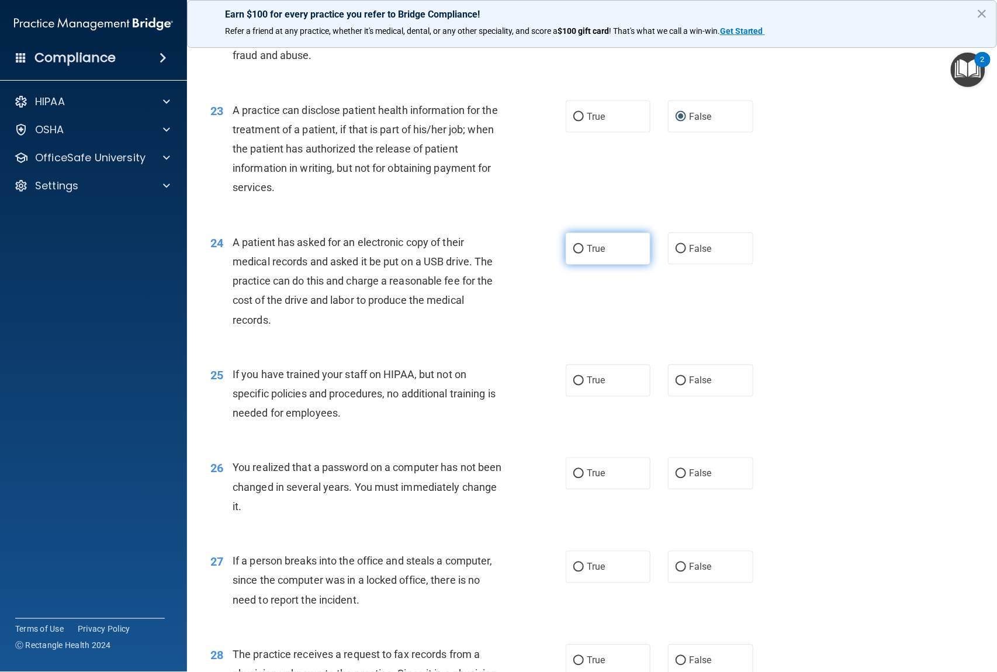
click at [574, 254] on input "True" at bounding box center [579, 249] width 11 height 9
radio input "true"
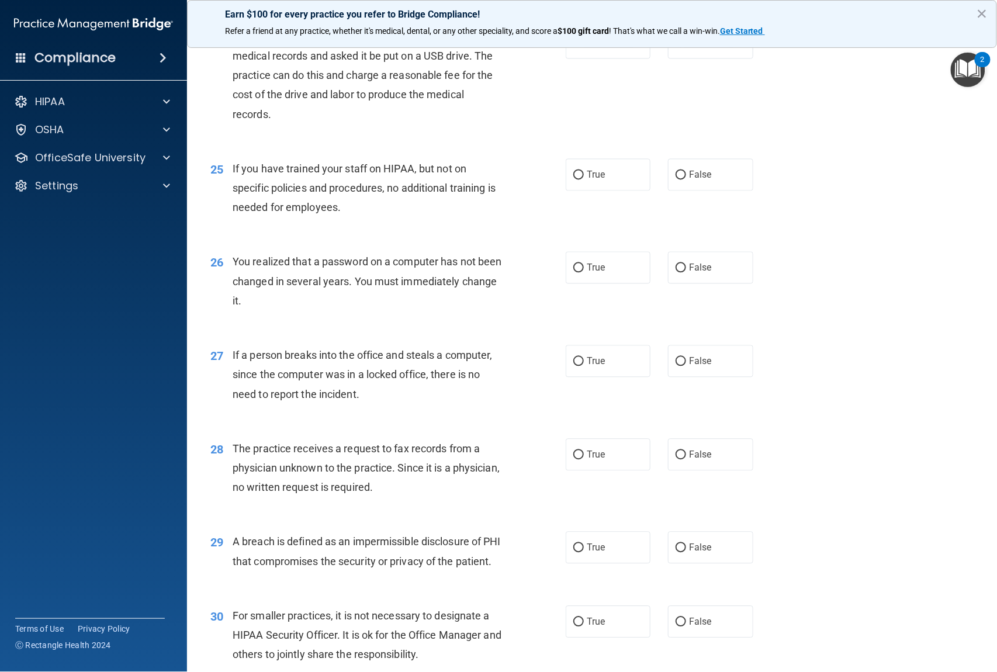
scroll to position [2260, 0]
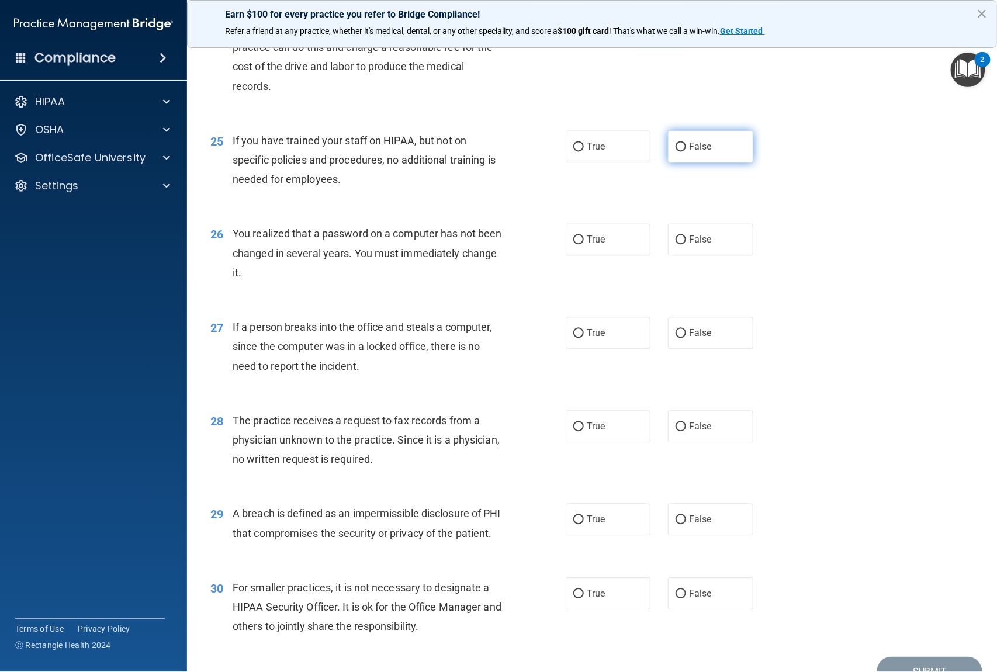
click at [679, 152] on input "False" at bounding box center [681, 147] width 11 height 9
radio input "true"
click at [676, 247] on label "False" at bounding box center [710, 240] width 85 height 32
click at [676, 245] on input "False" at bounding box center [681, 240] width 11 height 9
radio input "true"
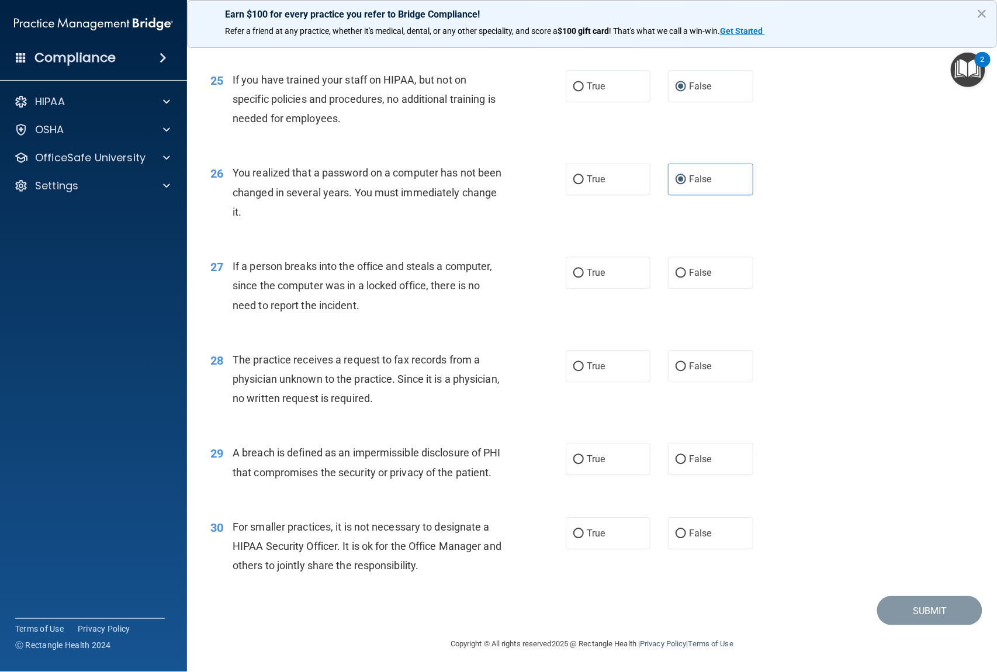
scroll to position [2358, 0]
click at [676, 269] on input "False" at bounding box center [681, 273] width 11 height 9
radio input "true"
click at [676, 362] on input "False" at bounding box center [681, 366] width 11 height 9
radio input "true"
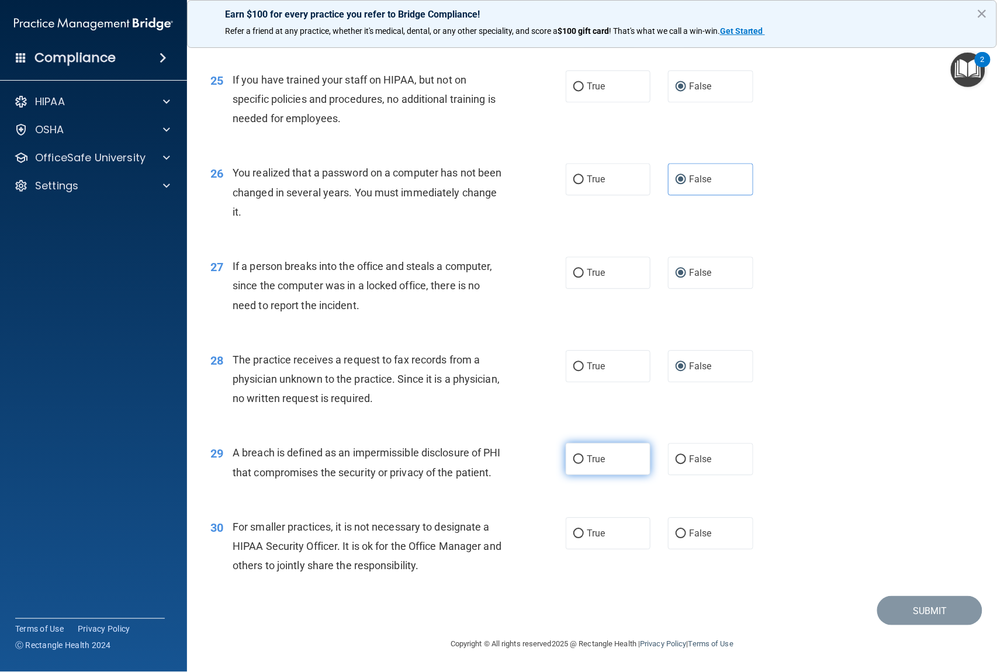
click at [575, 455] on input "True" at bounding box center [579, 459] width 11 height 9
radio input "true"
click at [576, 536] on input "True" at bounding box center [579, 534] width 11 height 9
radio input "true"
click at [900, 609] on button "Submit" at bounding box center [930, 611] width 105 height 30
